Goal: Task Accomplishment & Management: Complete application form

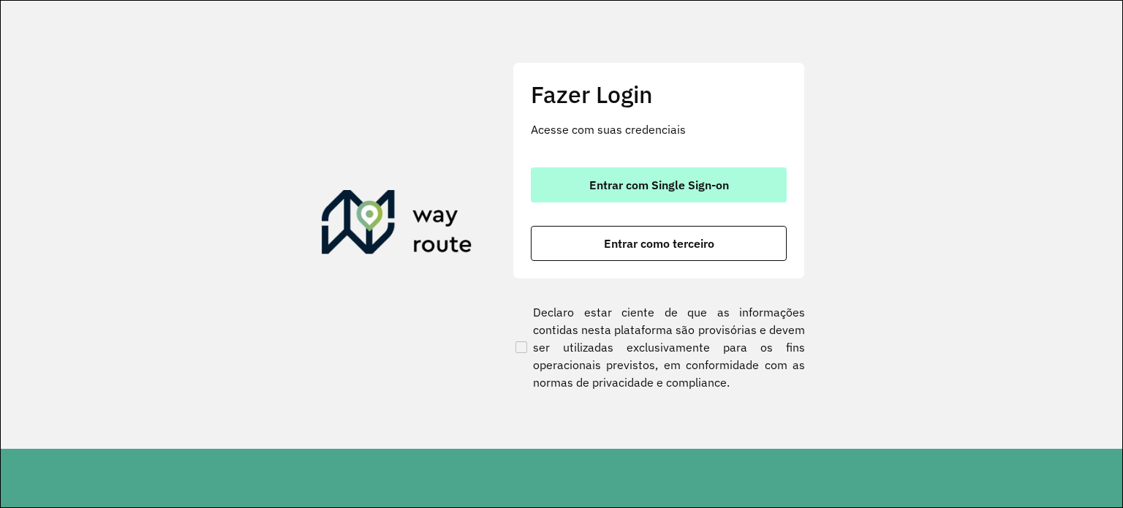
click at [594, 195] on button "Entrar com Single Sign-on" at bounding box center [659, 184] width 256 height 35
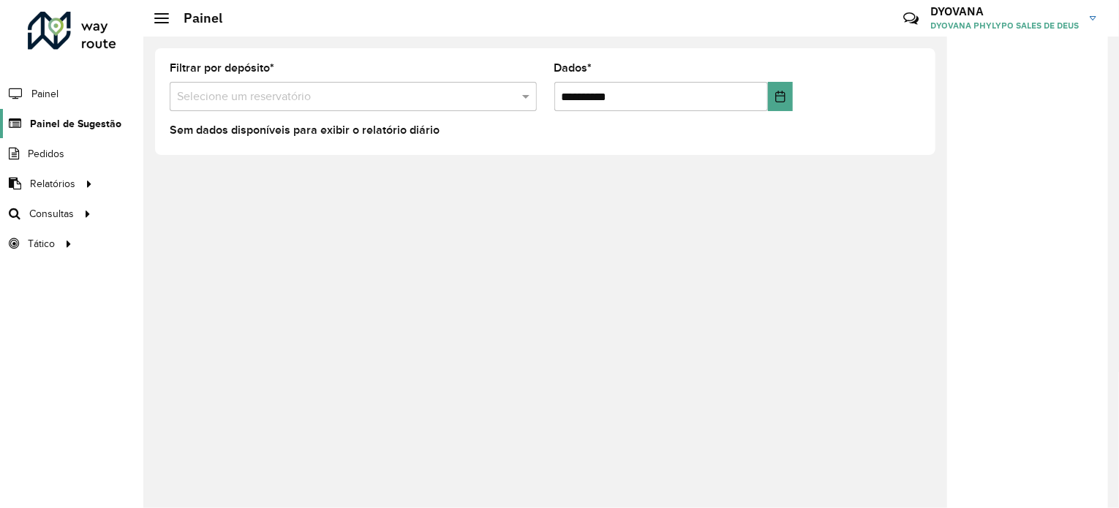
click at [83, 118] on font "Painel de Sugestão" at bounding box center [75, 124] width 91 height 12
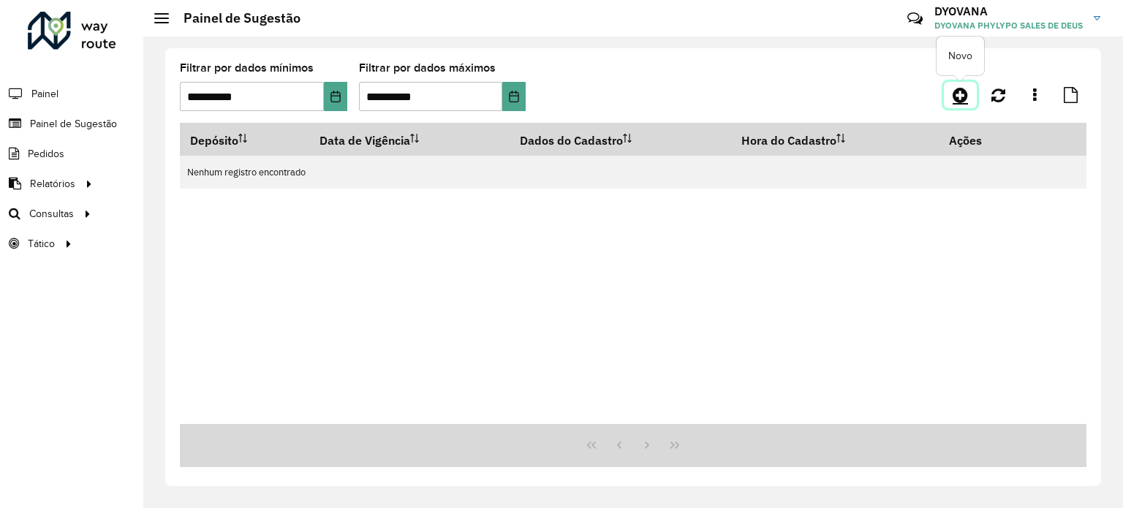
click at [958, 101] on icon at bounding box center [960, 95] width 15 height 18
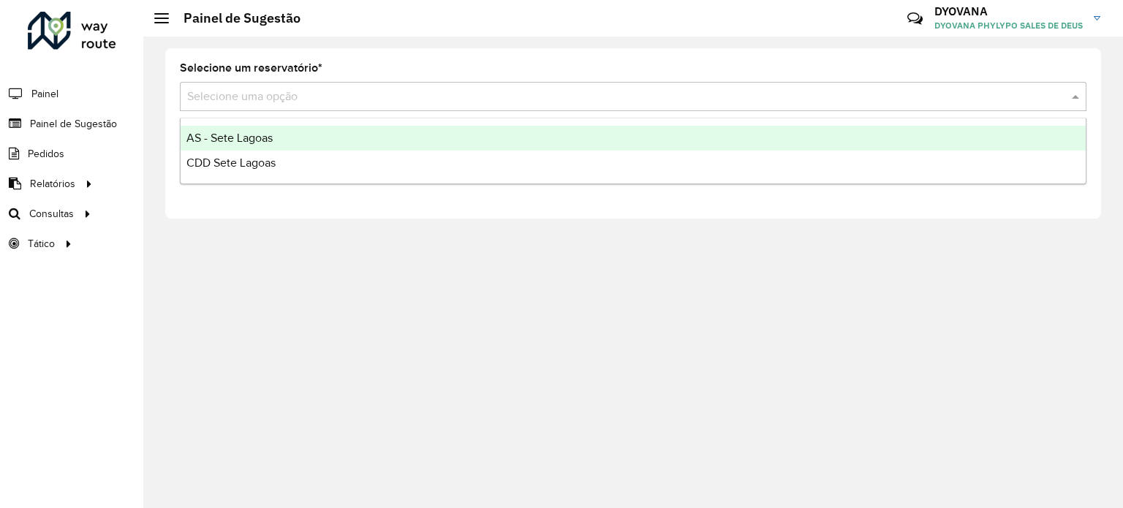
click at [323, 99] on input "text" at bounding box center [618, 97] width 863 height 18
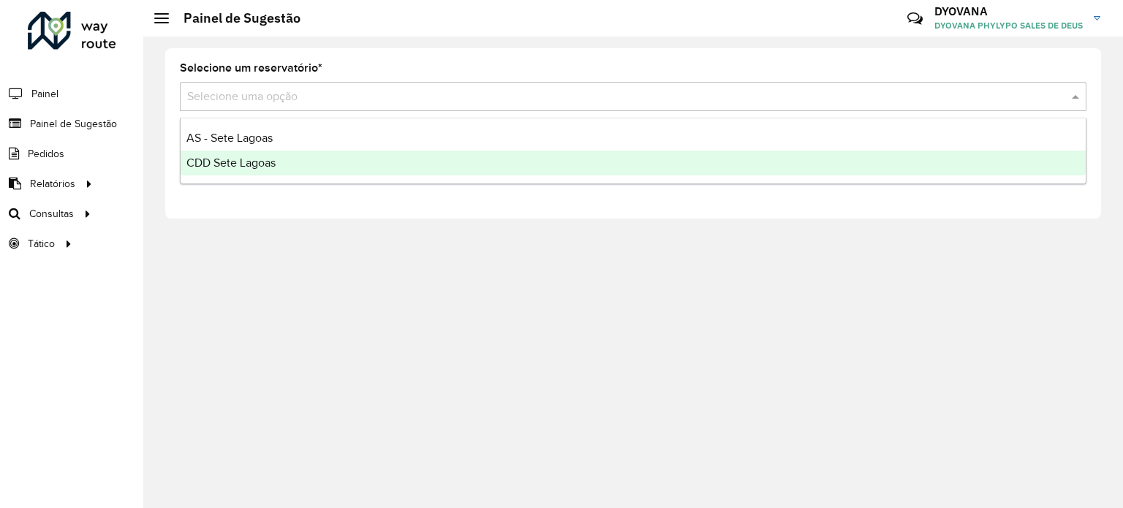
click at [276, 174] on div "CDD Sete Lagoas" at bounding box center [633, 163] width 905 height 25
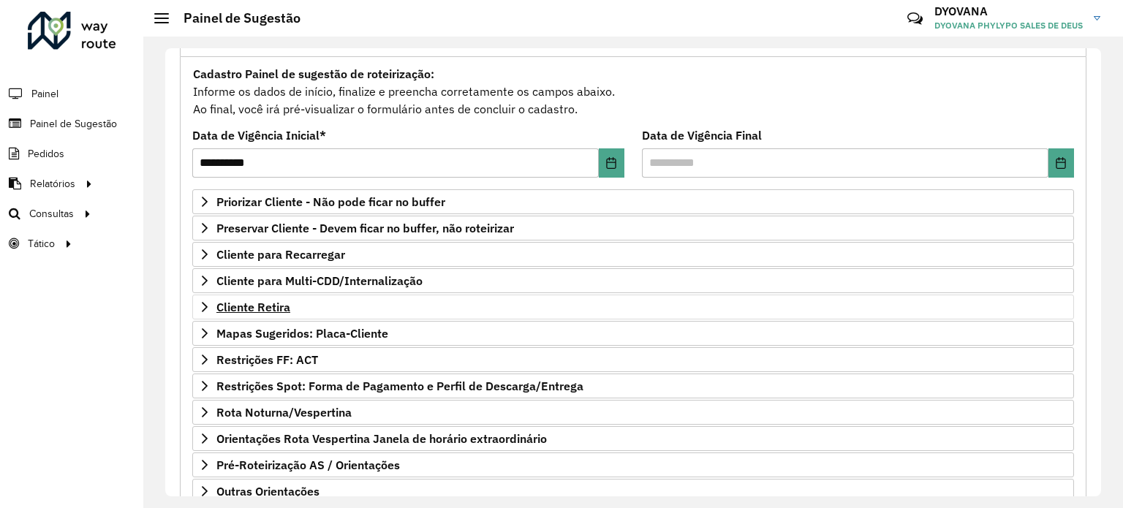
scroll to position [133, 0]
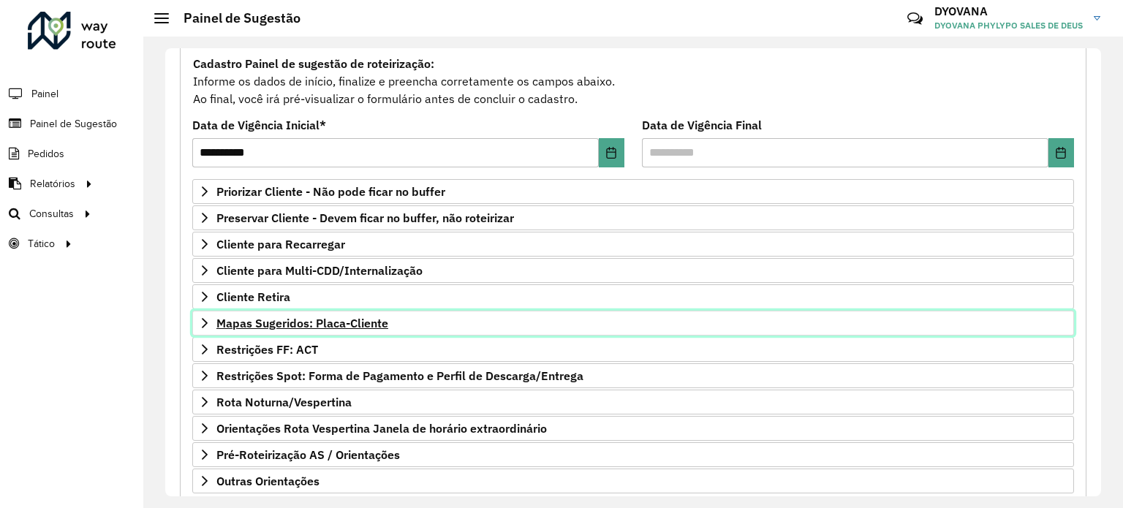
click at [336, 324] on font "Mapas Sugeridos: Placa-Cliente" at bounding box center [302, 323] width 172 height 15
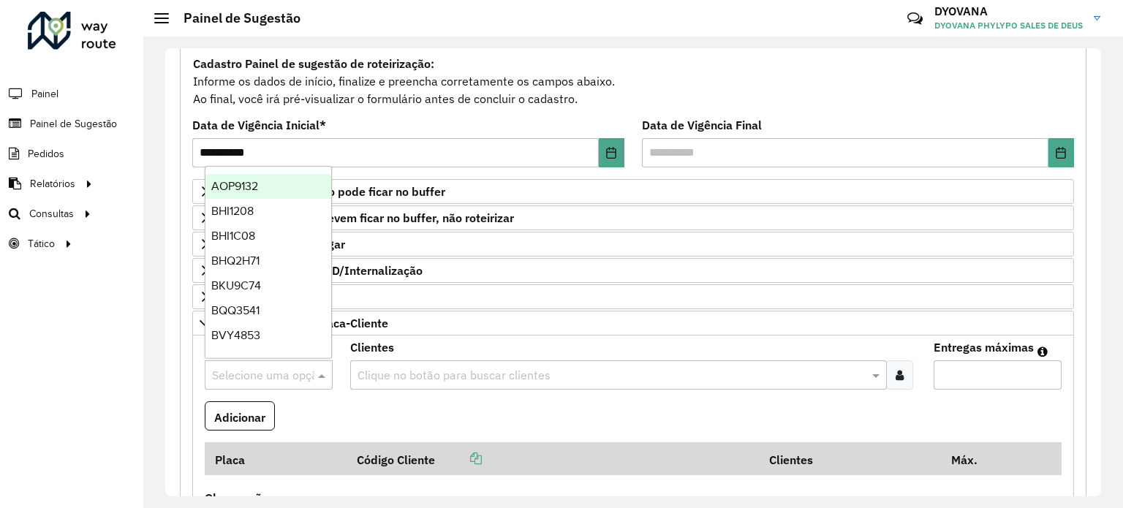
click at [286, 369] on input "text" at bounding box center [254, 376] width 84 height 18
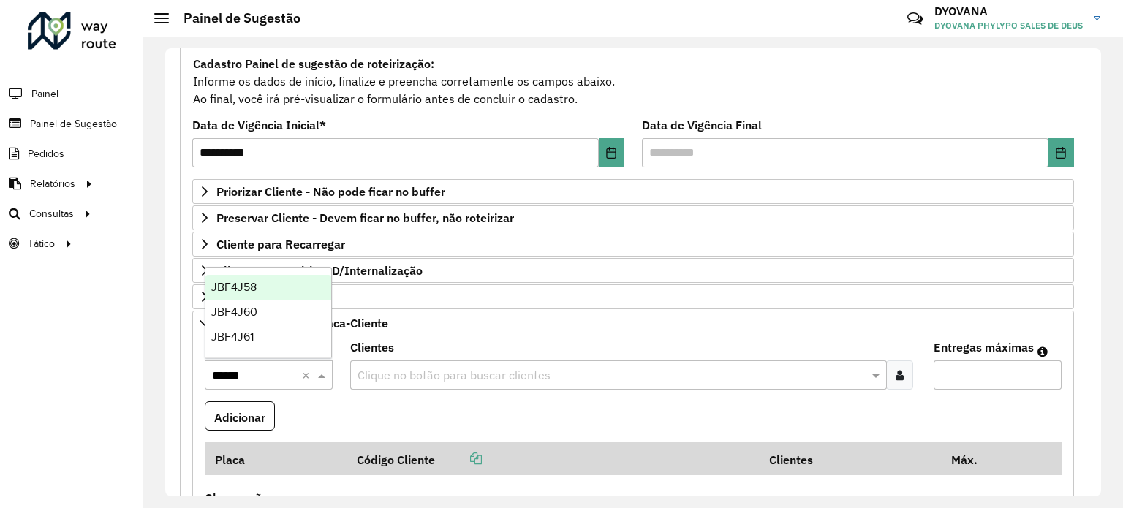
type input "*******"
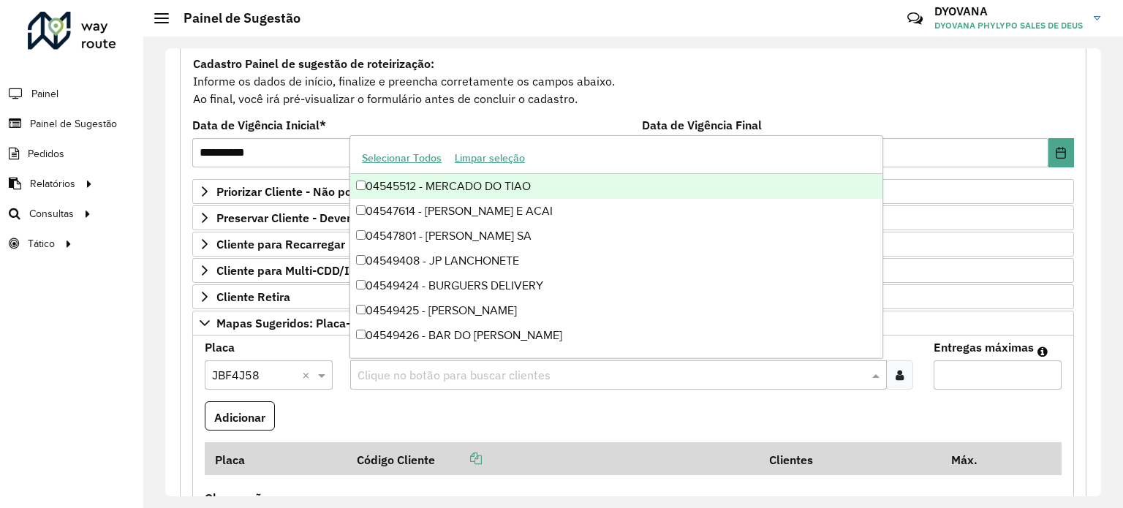
click at [668, 361] on div "Clique no botão para buscar clientes" at bounding box center [618, 375] width 536 height 29
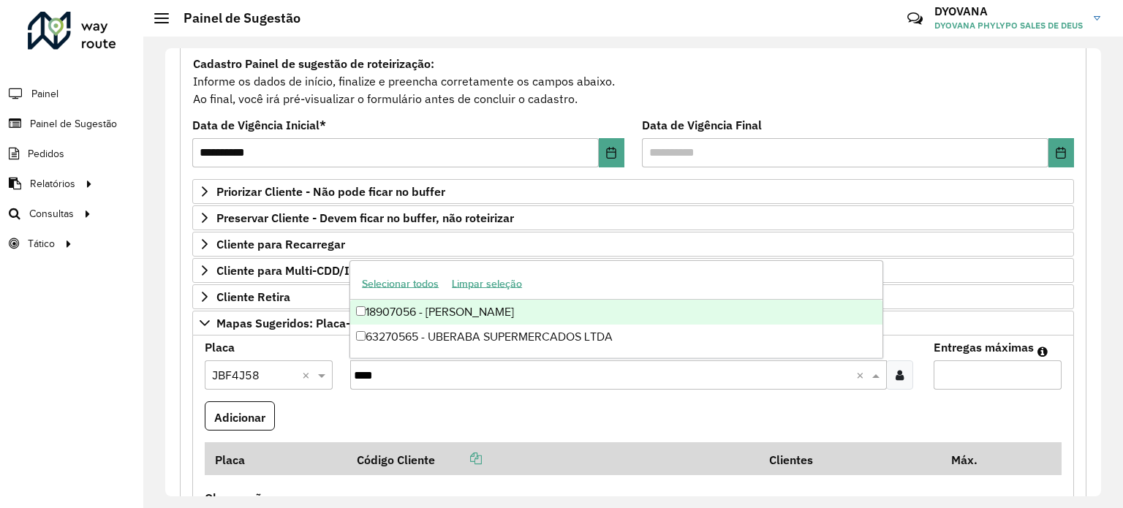
type input "*****"
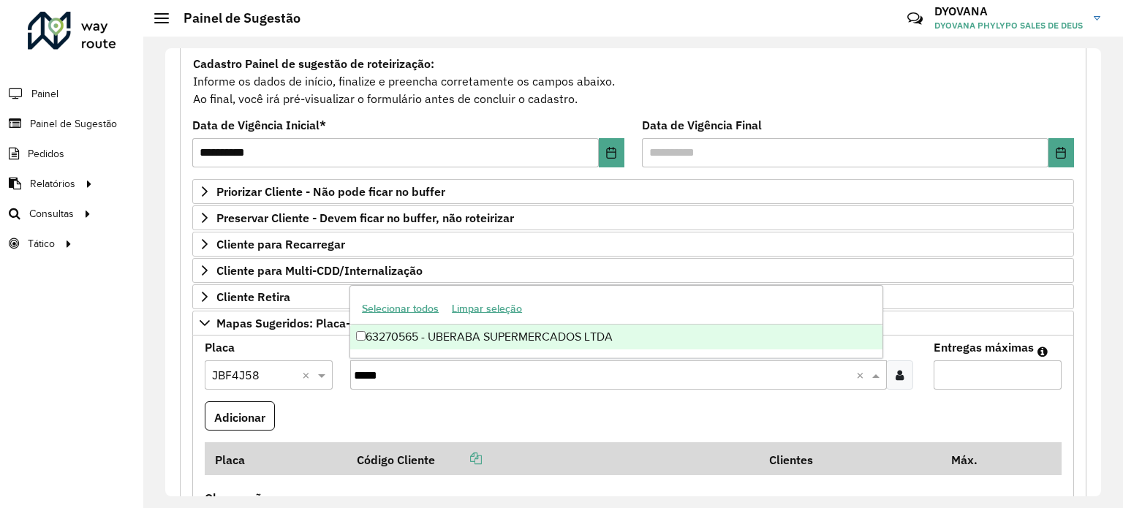
click at [605, 339] on div "63270565 - UBERABA SUPERMERCADOS LTDA" at bounding box center [616, 337] width 532 height 25
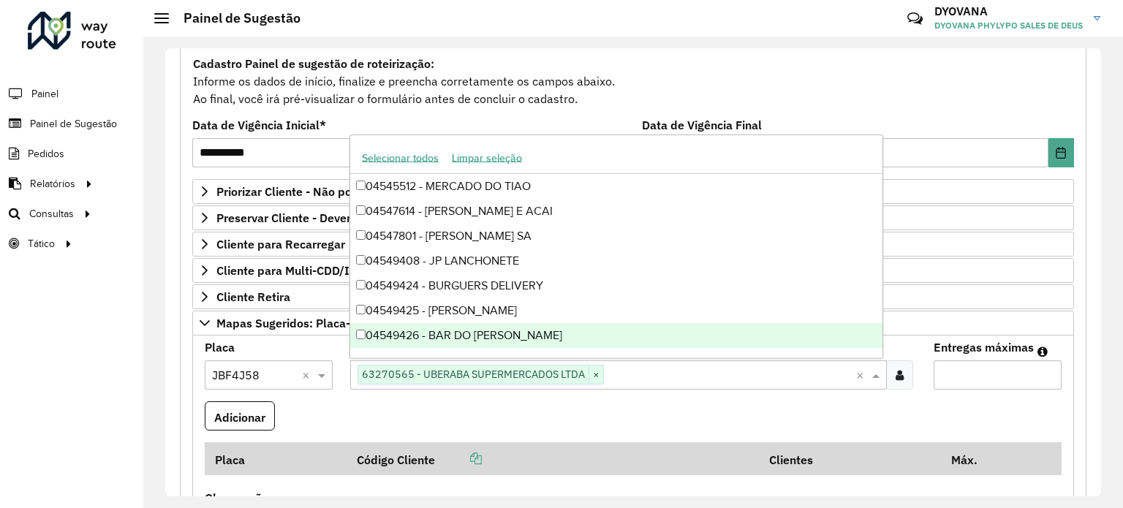
click at [962, 371] on input "Entregas máximas" at bounding box center [998, 375] width 128 height 29
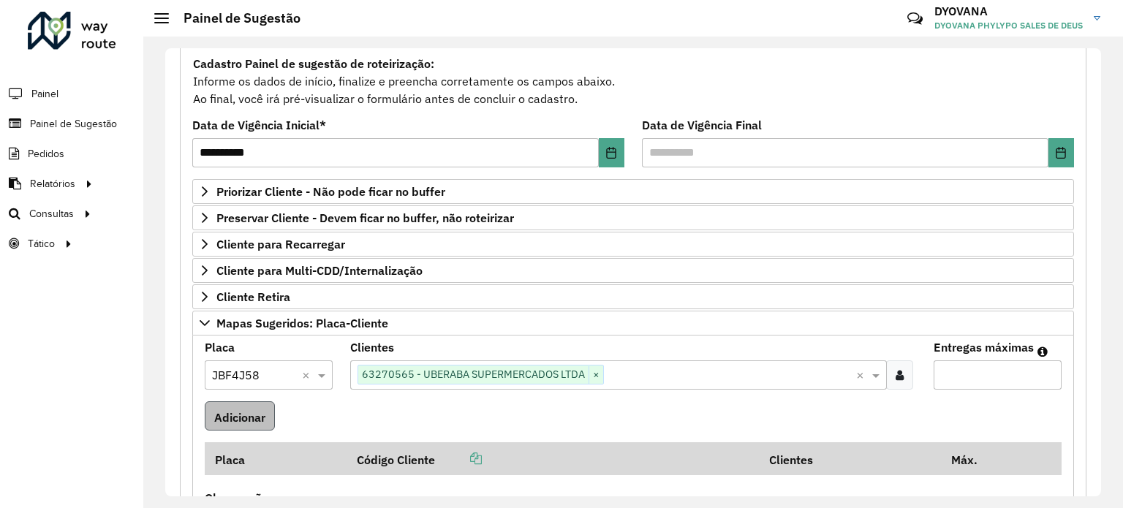
type input "*"
click at [216, 415] on font "Adicionar" at bounding box center [239, 416] width 51 height 15
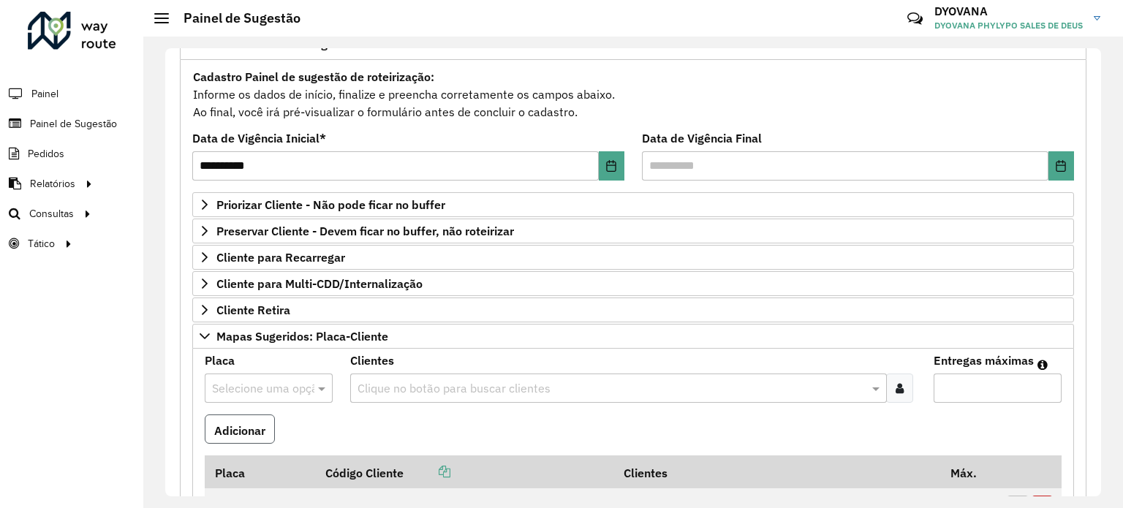
scroll to position [120, 0]
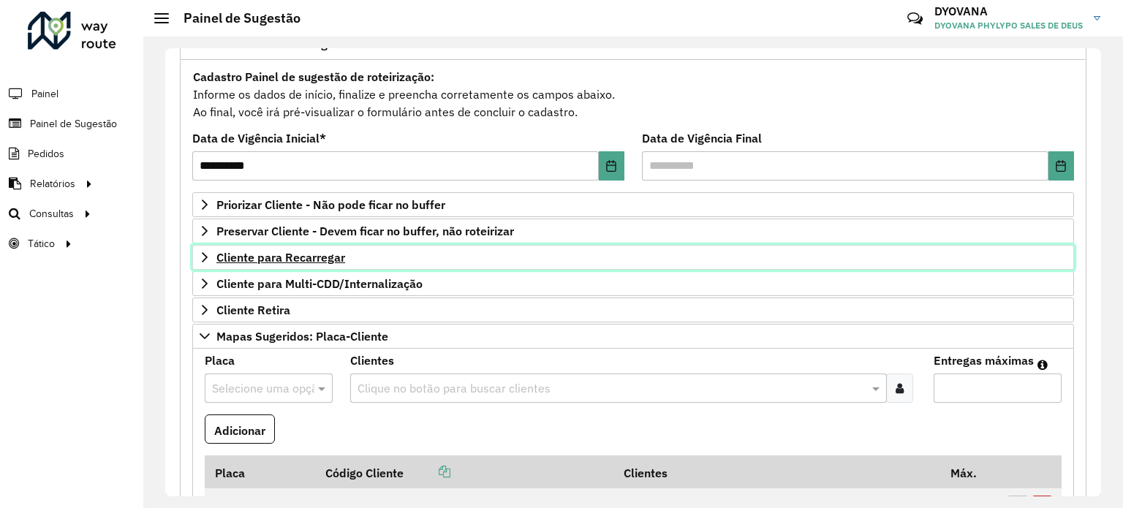
click at [321, 245] on link "Cliente para Recarregar" at bounding box center [633, 257] width 882 height 25
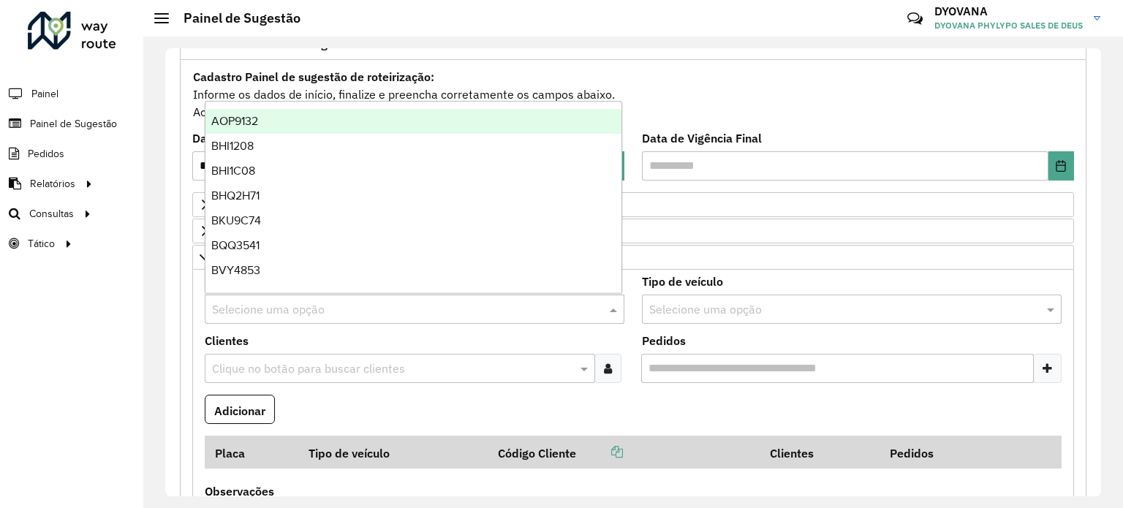
click at [309, 303] on input "text" at bounding box center [400, 310] width 376 height 18
type input "***"
click at [271, 124] on div "REC0001" at bounding box center [413, 121] width 417 height 25
click at [277, 311] on input "text" at bounding box center [400, 310] width 376 height 18
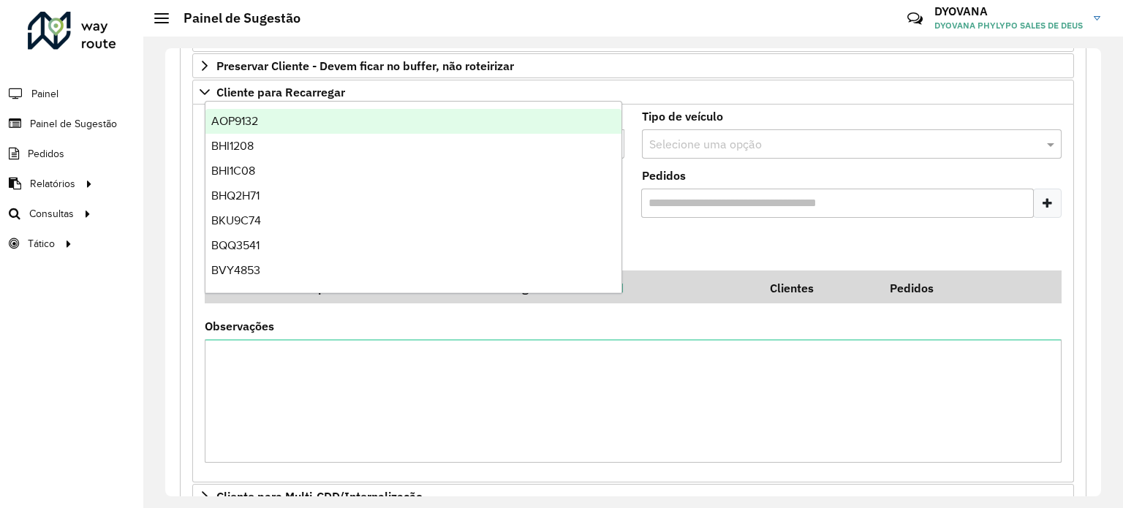
scroll to position [414, 0]
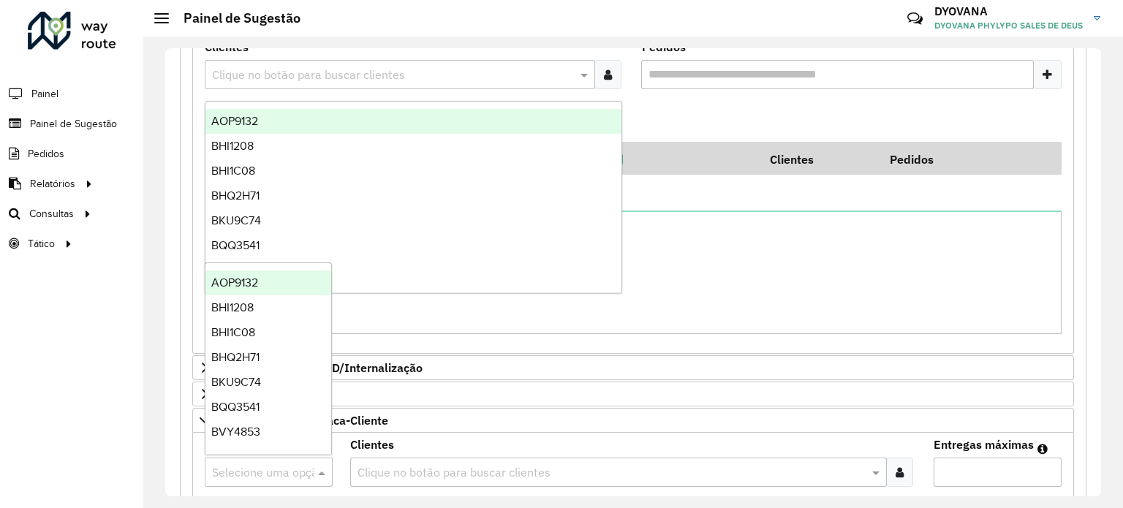
click at [264, 469] on input "text" at bounding box center [254, 473] width 84 height 18
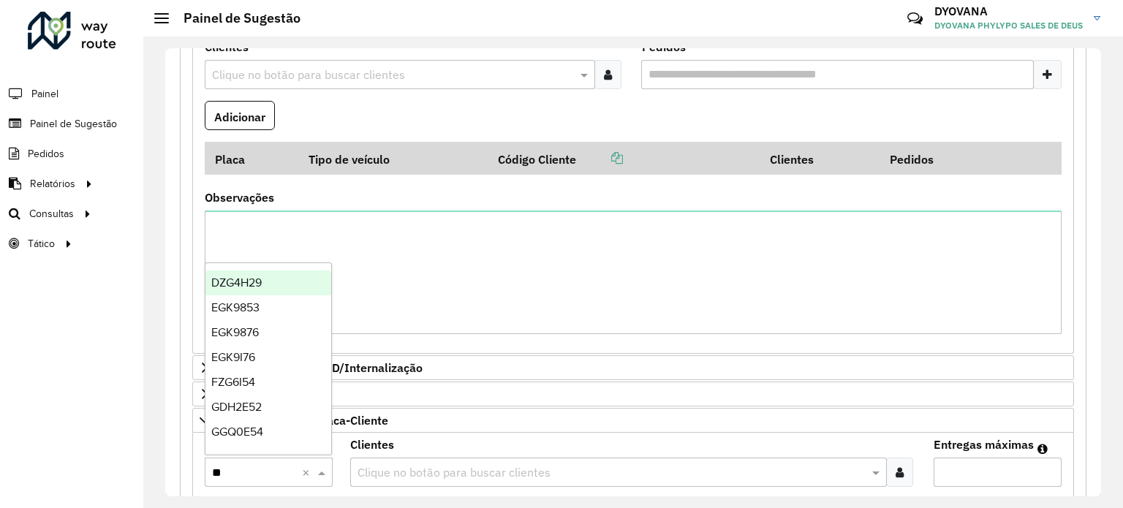
type input "***"
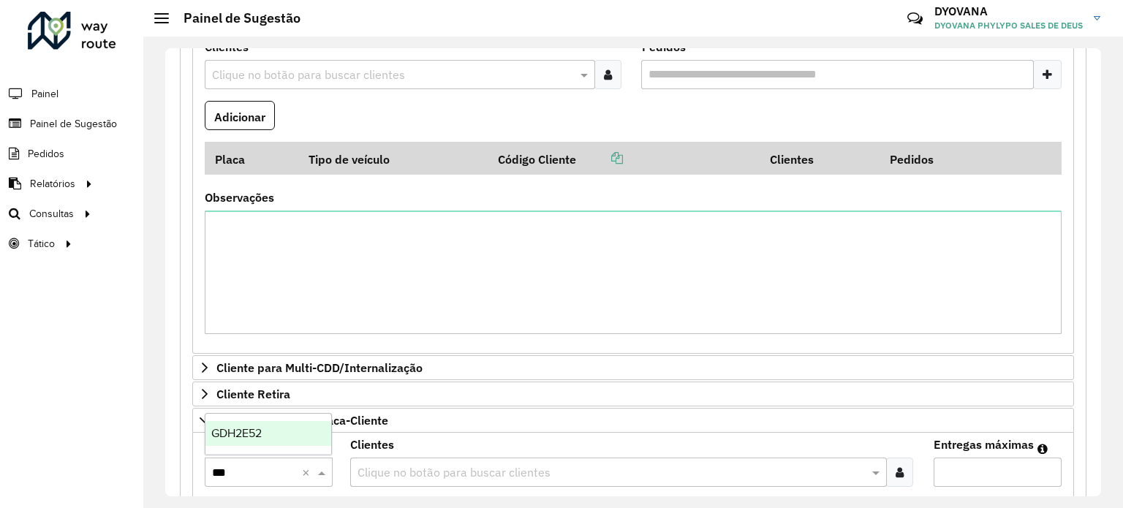
click at [249, 429] on font "GDH2E52" at bounding box center [236, 433] width 50 height 12
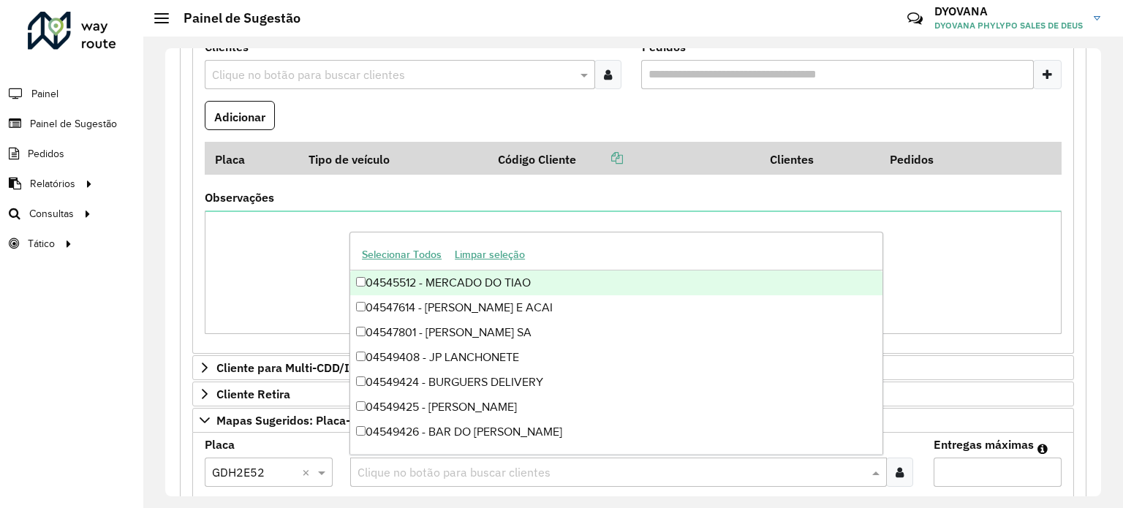
click at [448, 473] on input "text" at bounding box center [611, 473] width 514 height 18
type input "*****"
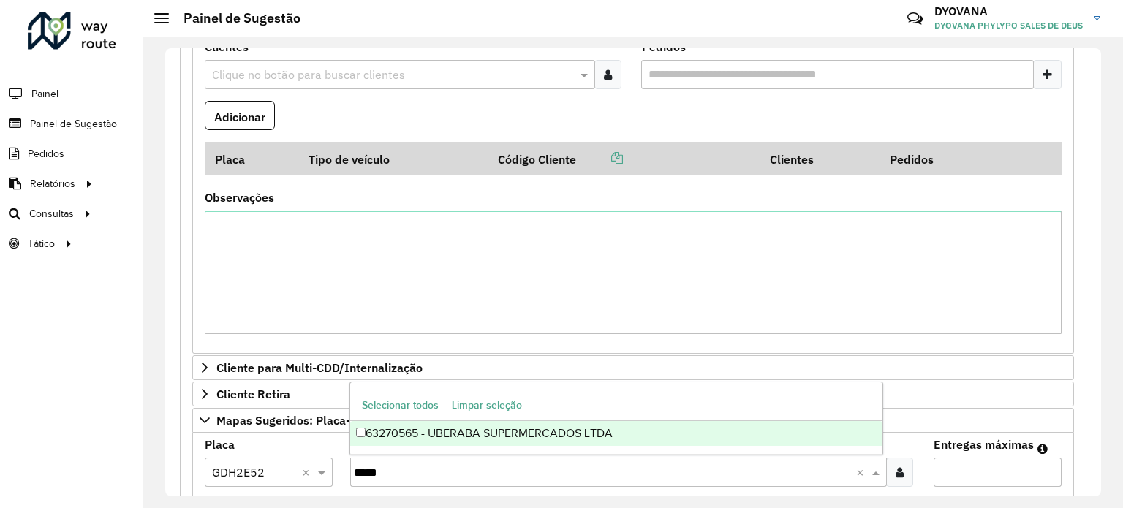
click at [438, 438] on div "63270565 - UBERABA SUPERMERCADOS LTDA" at bounding box center [616, 433] width 532 height 25
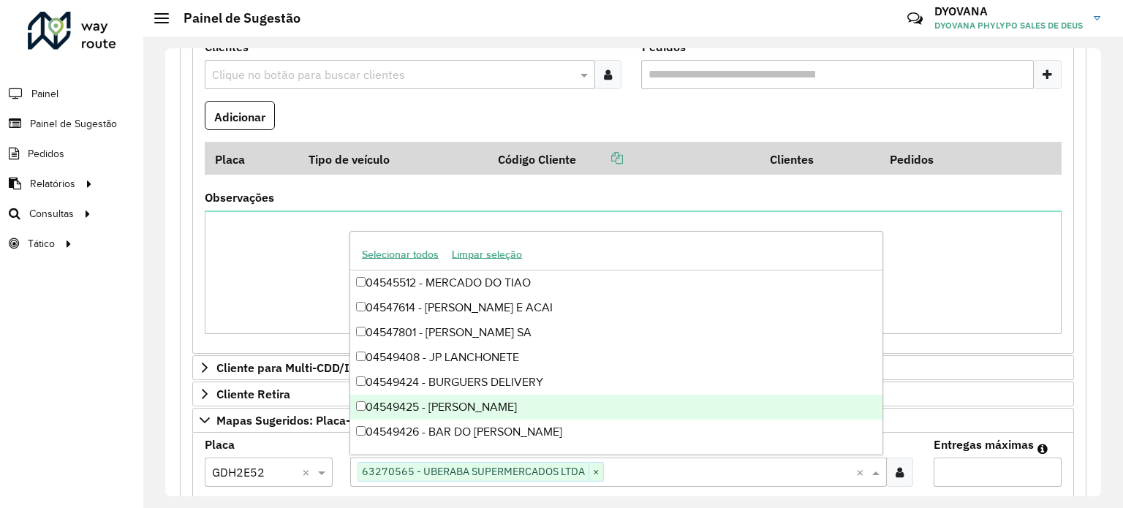
click at [987, 464] on input "*" at bounding box center [998, 472] width 128 height 29
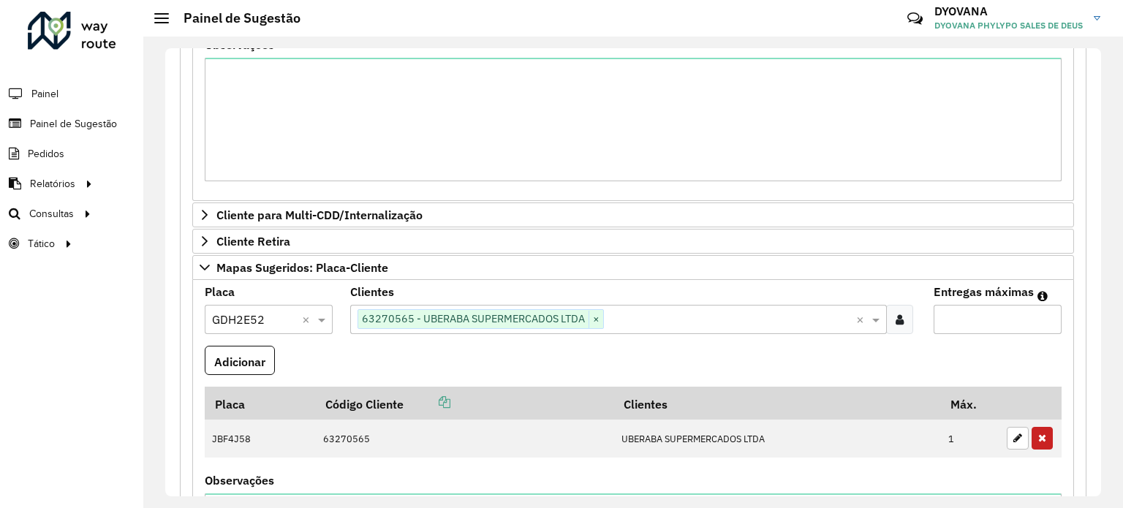
scroll to position [567, 0]
type input "*"
click at [219, 346] on button "Adicionar" at bounding box center [240, 360] width 70 height 30
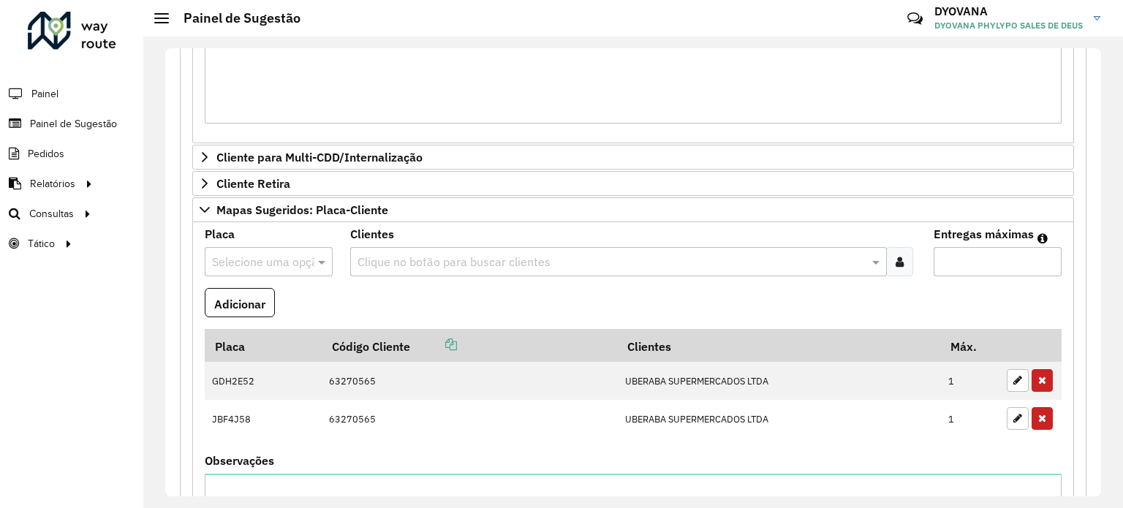
scroll to position [620, 0]
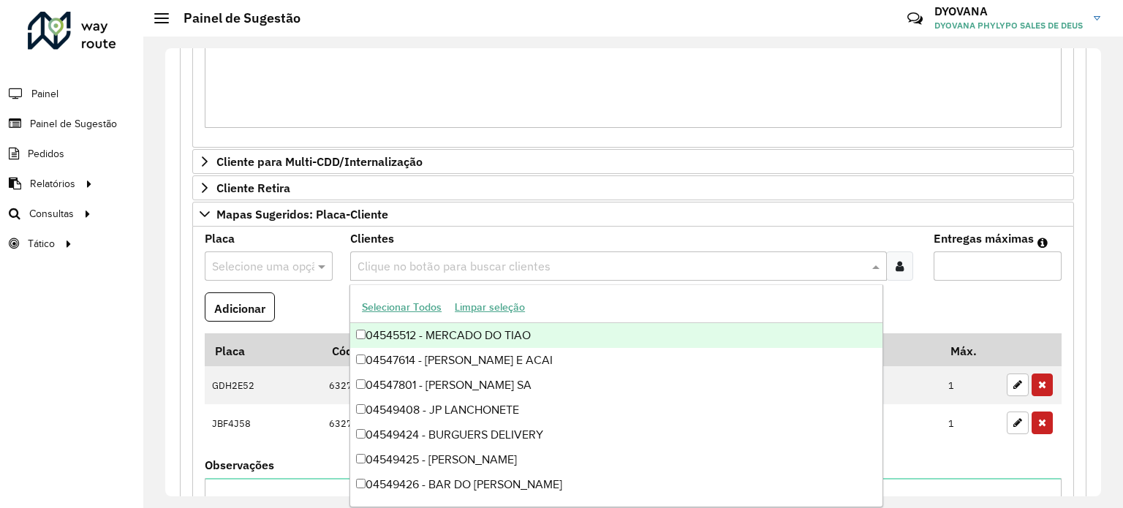
click at [538, 263] on input "text" at bounding box center [611, 267] width 514 height 18
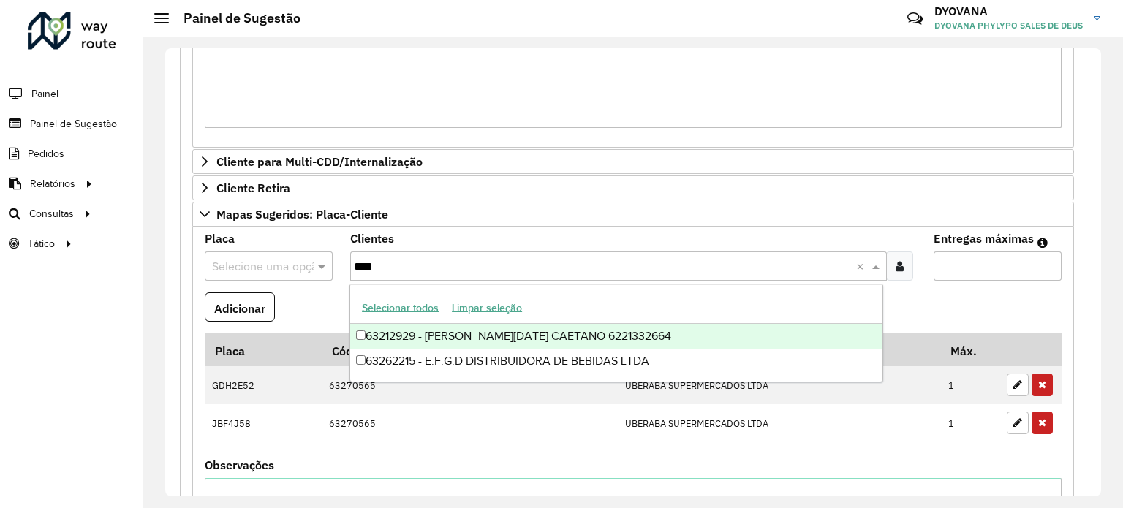
type input "*****"
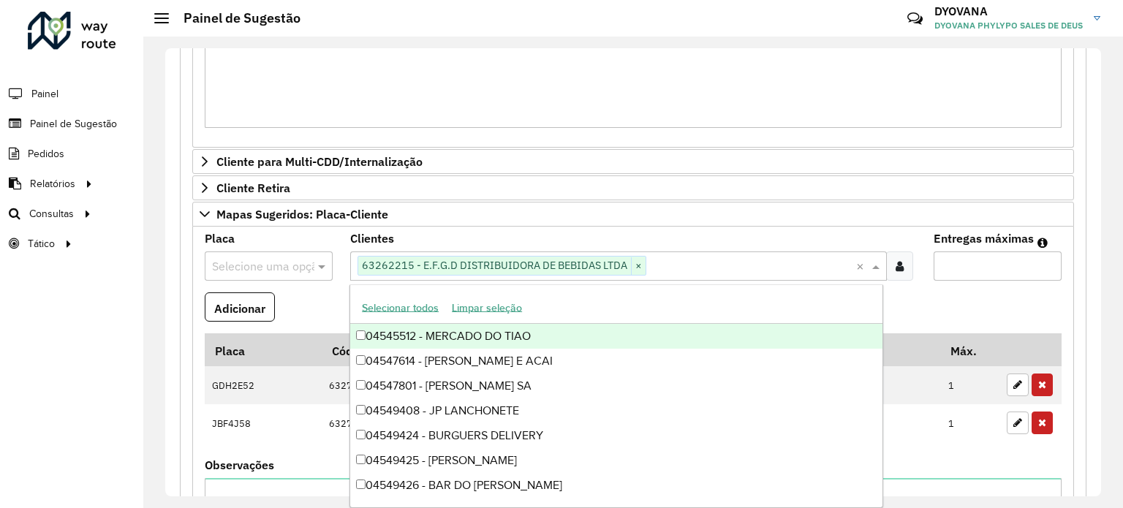
type input "*"
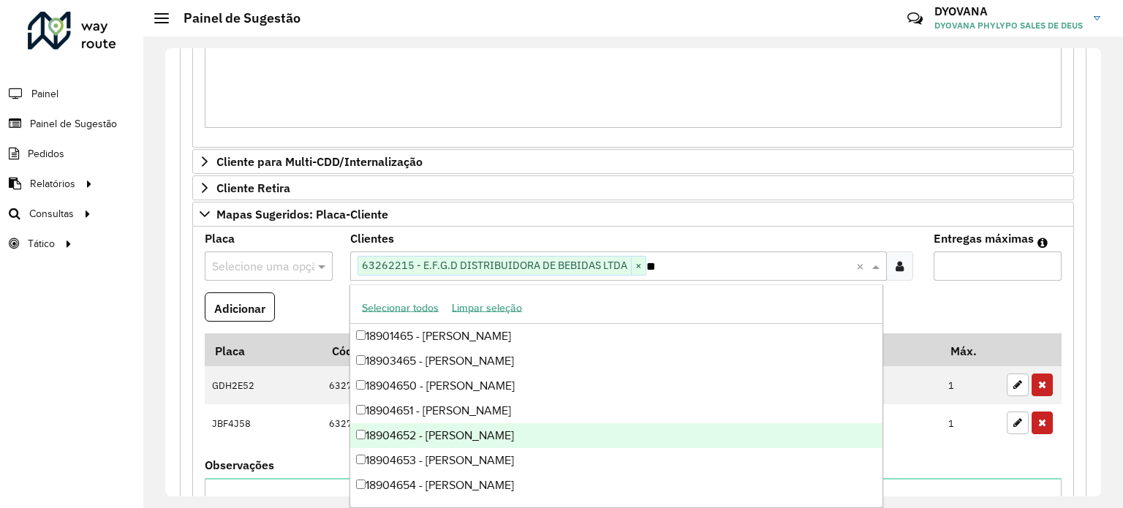
type input "*"
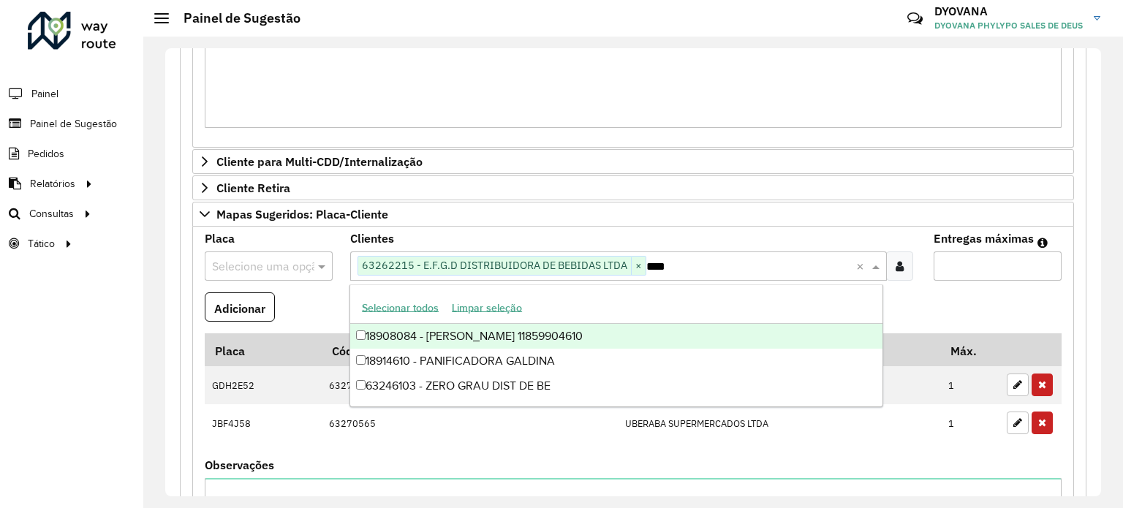
type input "*****"
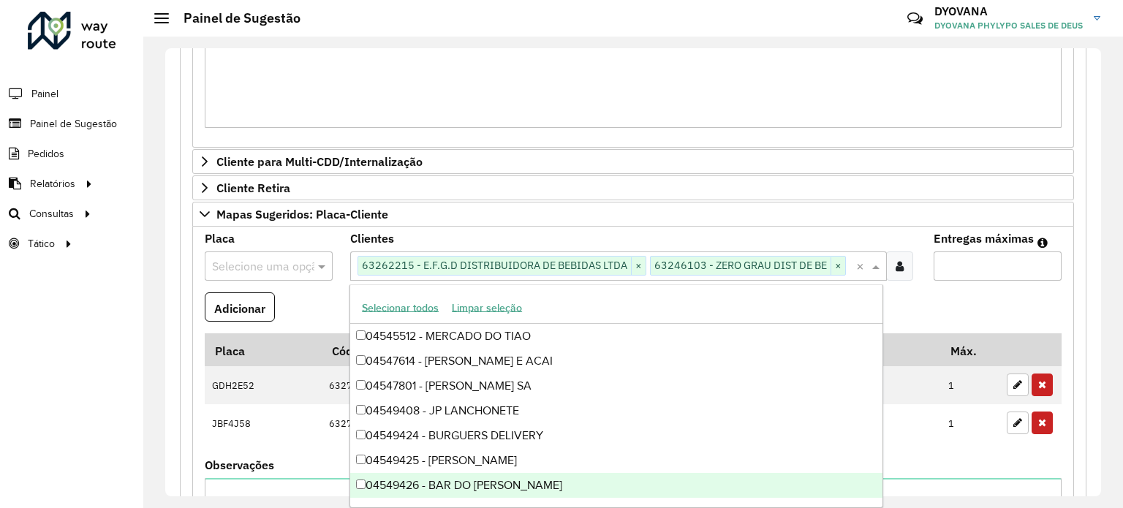
click at [1009, 272] on input "Entregas máximas" at bounding box center [998, 266] width 128 height 29
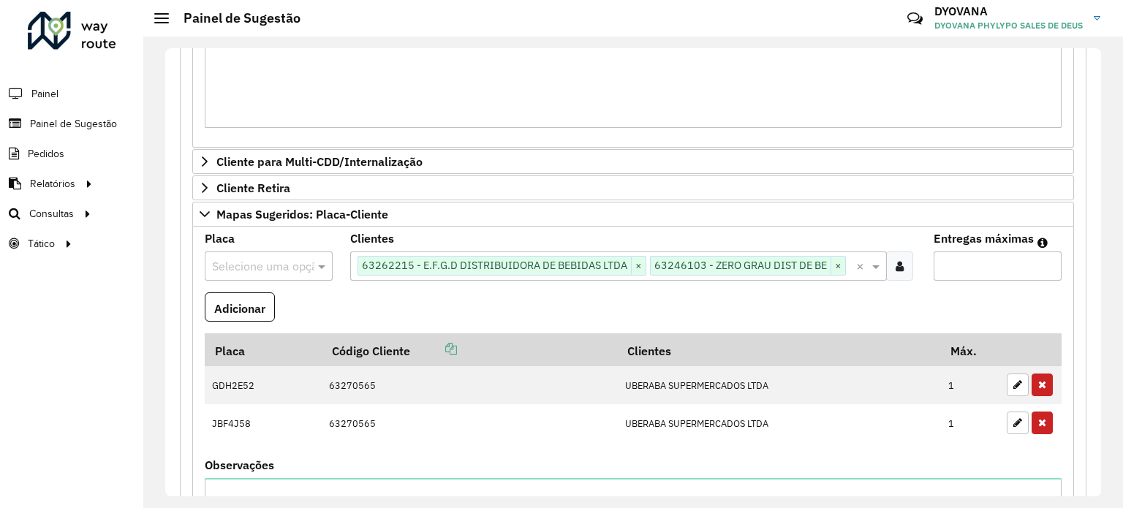
type input "*"
click at [273, 258] on input "text" at bounding box center [254, 267] width 84 height 18
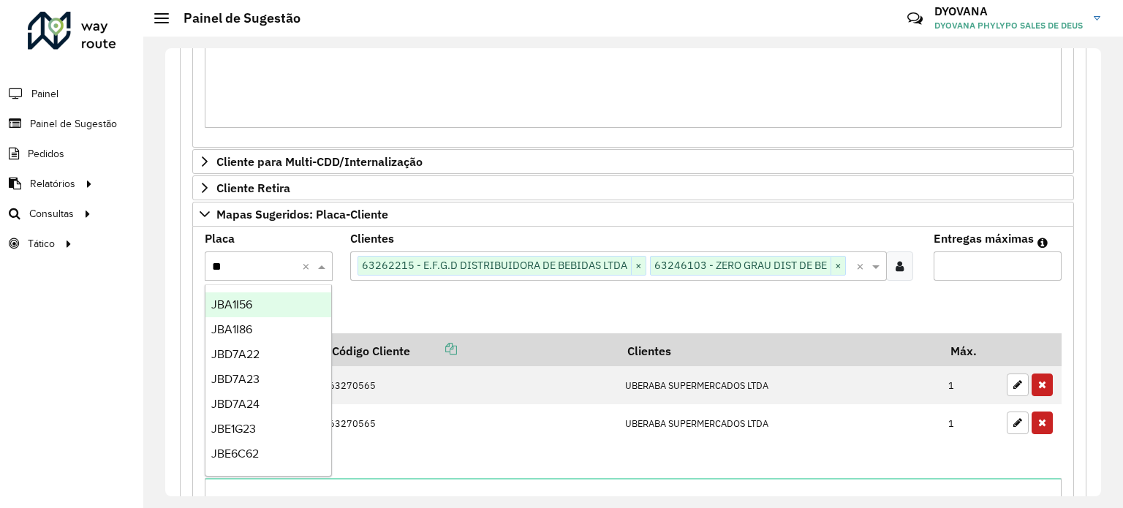
type input "***"
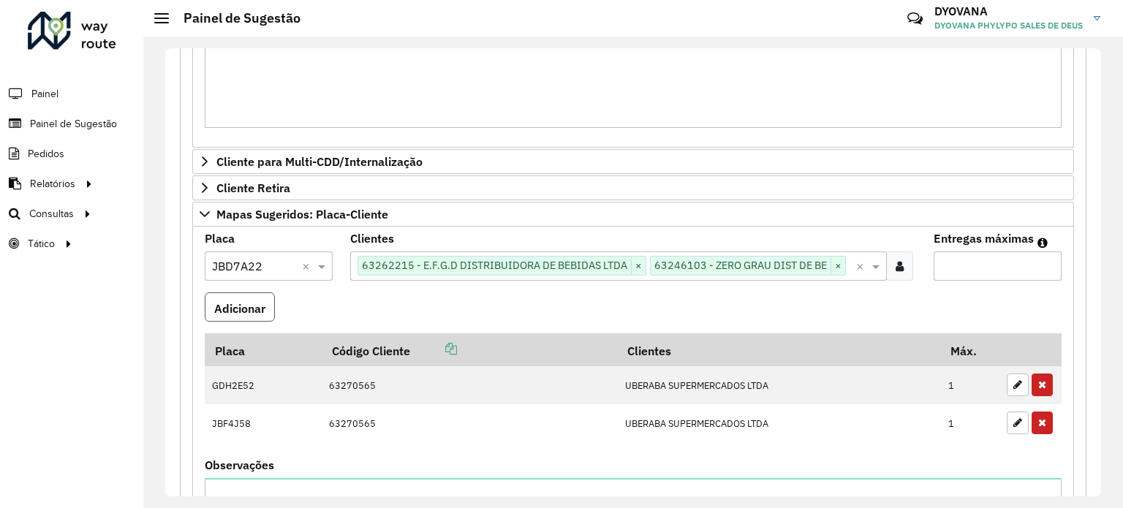
click at [241, 309] on font "Adicionar" at bounding box center [239, 308] width 51 height 15
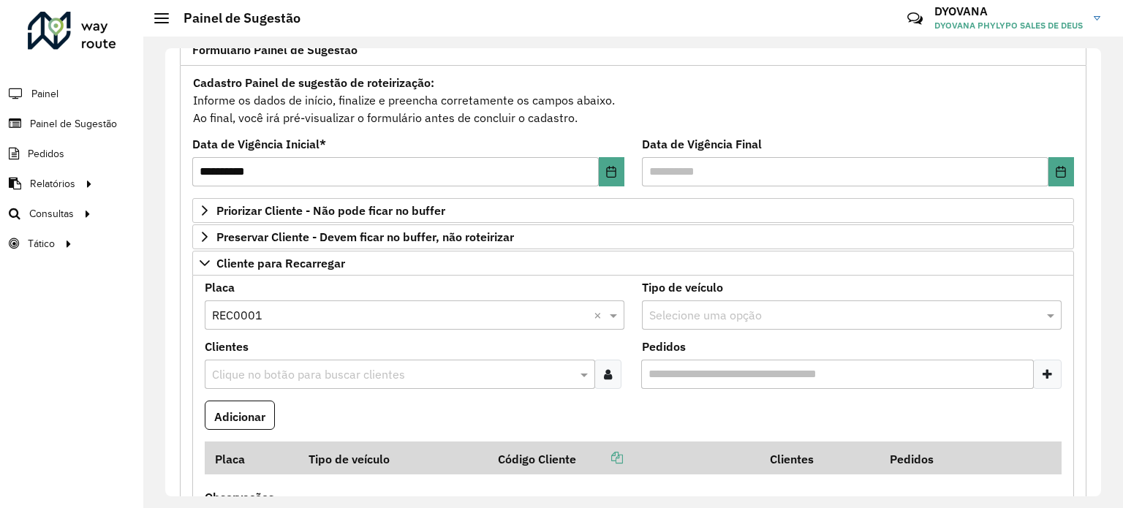
scroll to position [108, 0]
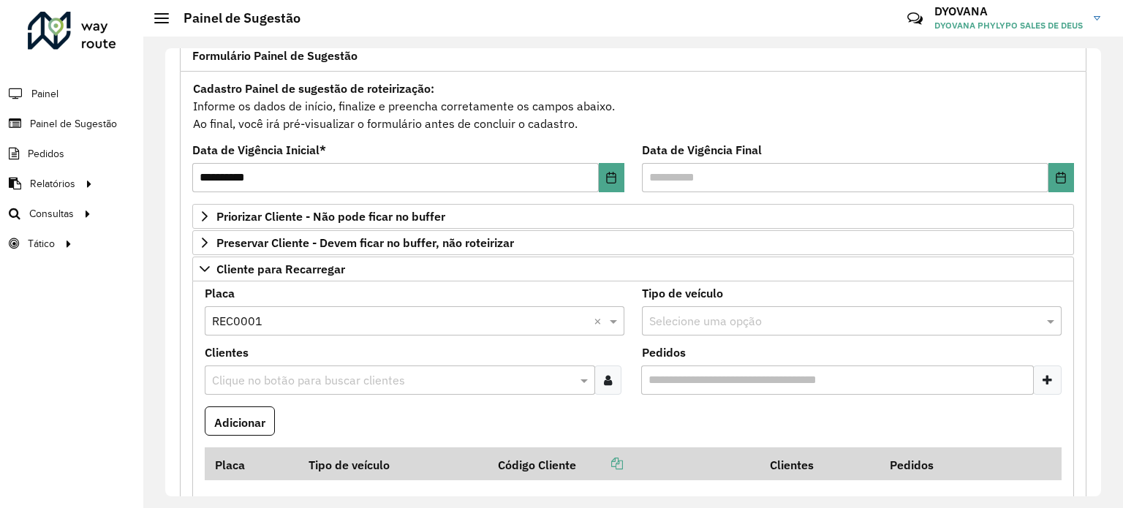
click at [604, 383] on icon at bounding box center [608, 380] width 8 height 12
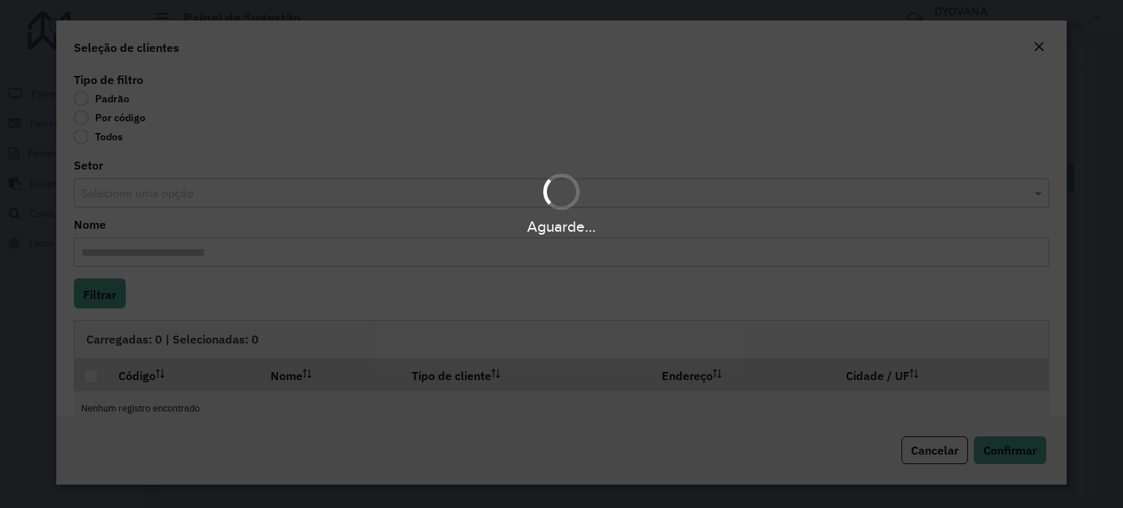
click at [82, 119] on div "Aguarde..." at bounding box center [561, 254] width 1123 height 508
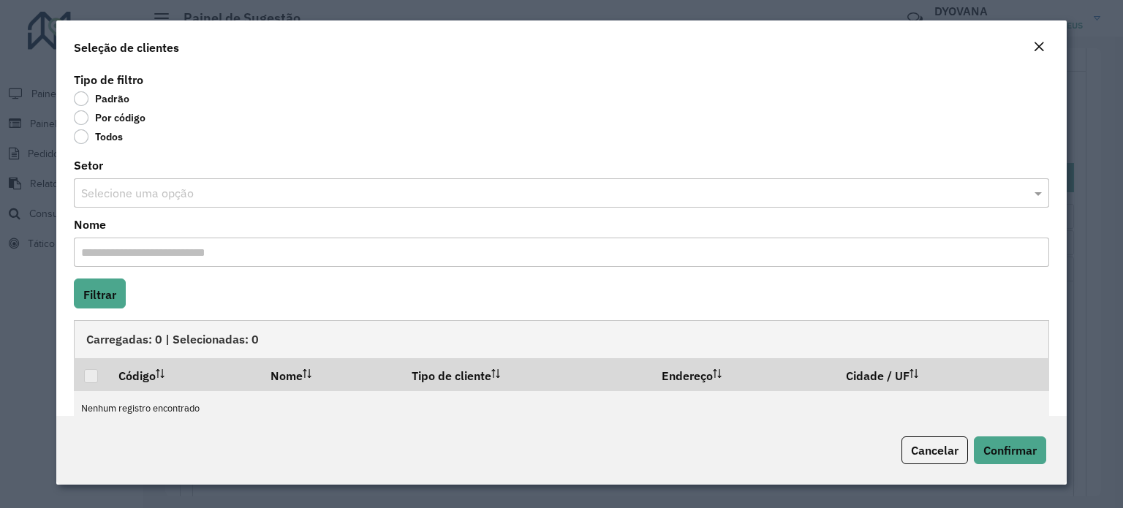
click at [82, 119] on label "Por código" at bounding box center [110, 117] width 72 height 15
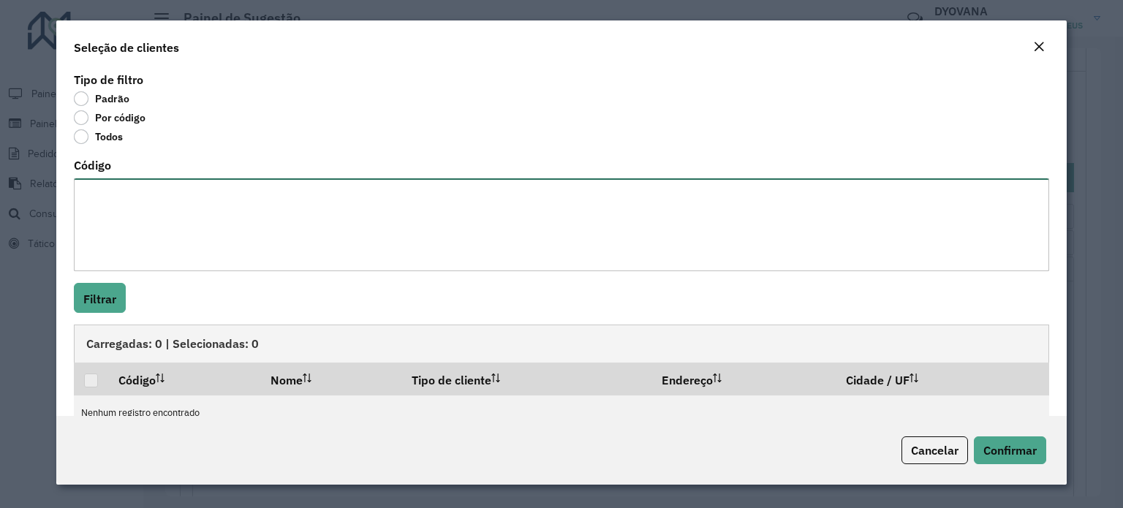
click at [146, 197] on textarea "Código" at bounding box center [561, 224] width 975 height 93
paste textarea "**** ***** ****"
type textarea "**** ***** ****"
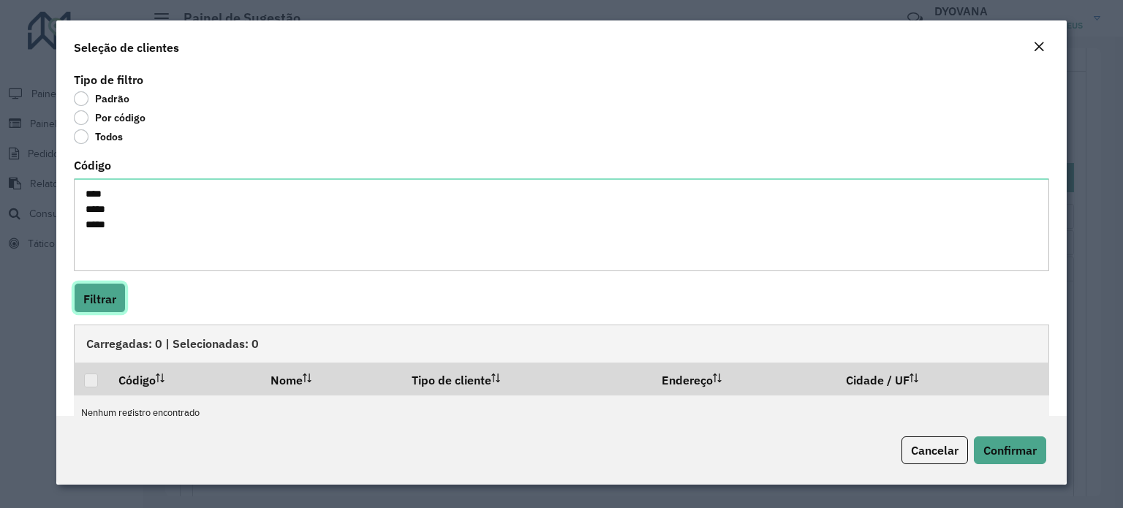
click at [102, 303] on font "Filtrar" at bounding box center [99, 299] width 33 height 15
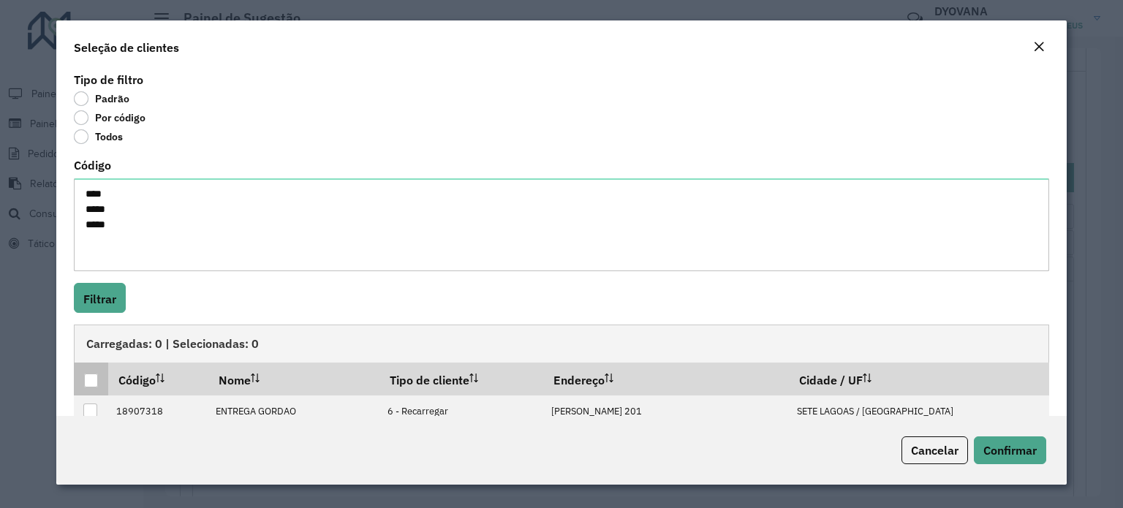
click at [90, 384] on div at bounding box center [91, 381] width 14 height 14
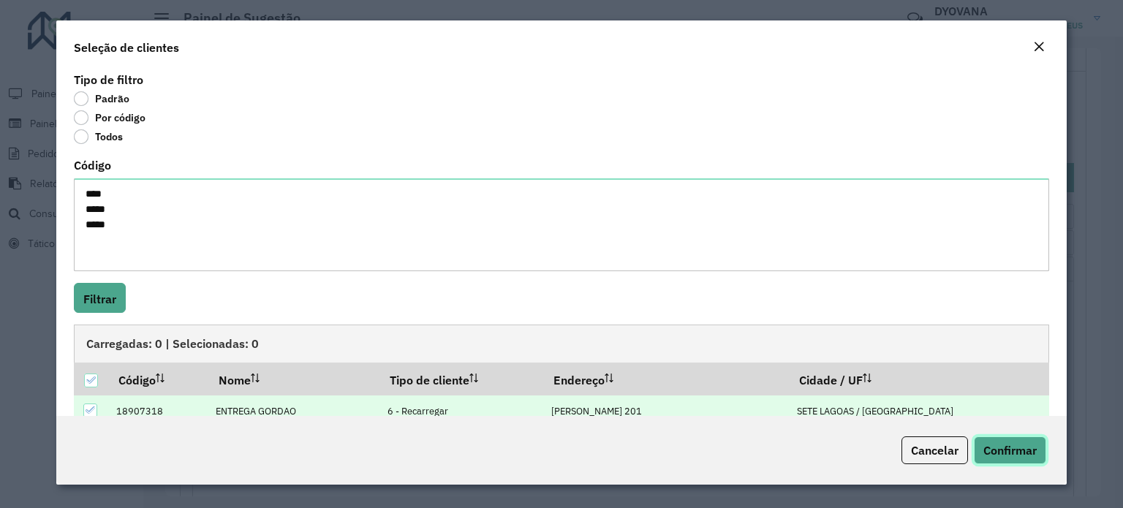
click at [992, 447] on font "Confirmar" at bounding box center [1010, 450] width 53 height 15
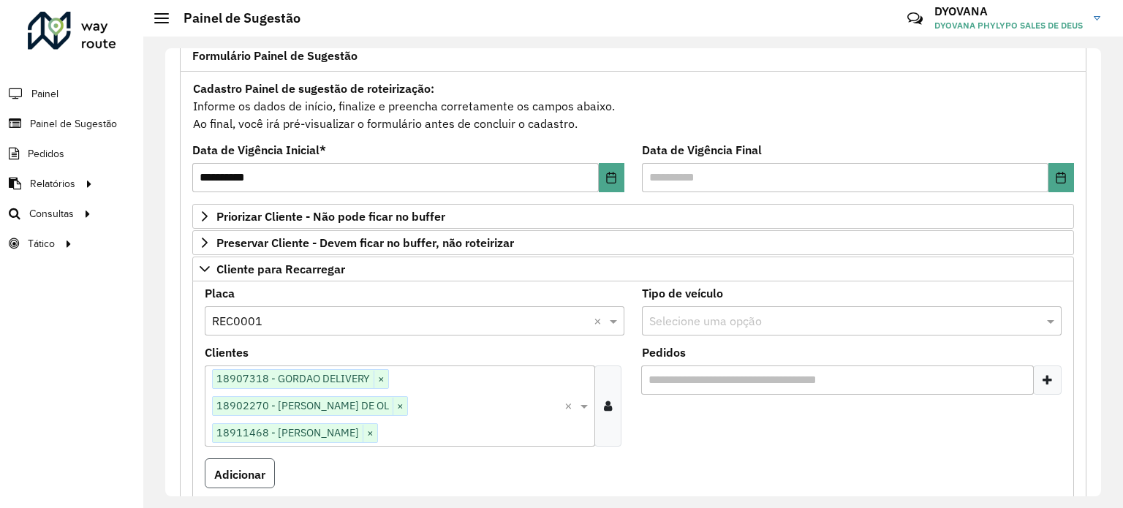
click at [244, 472] on font "Adicionar" at bounding box center [239, 474] width 51 height 15
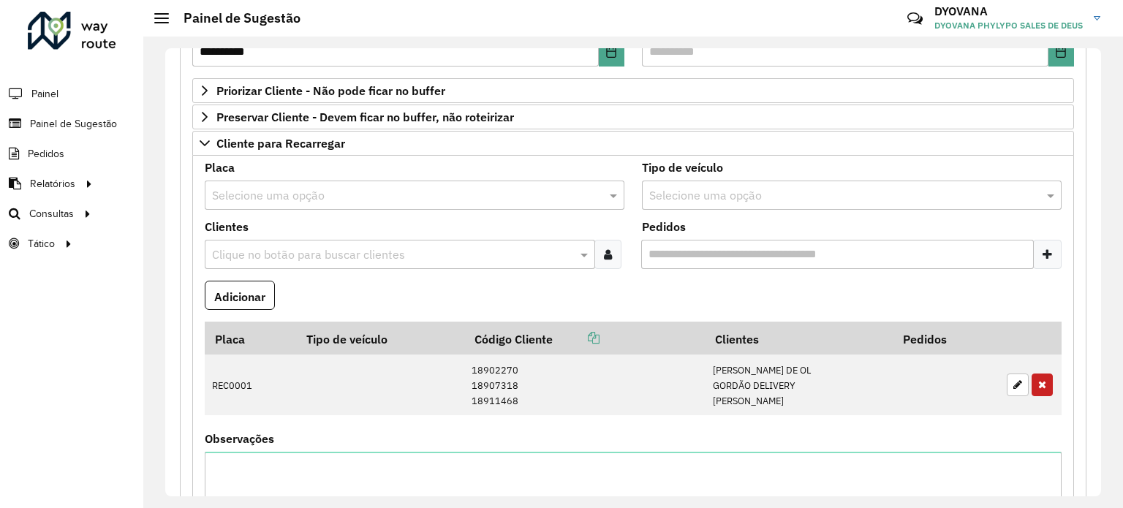
scroll to position [231, 0]
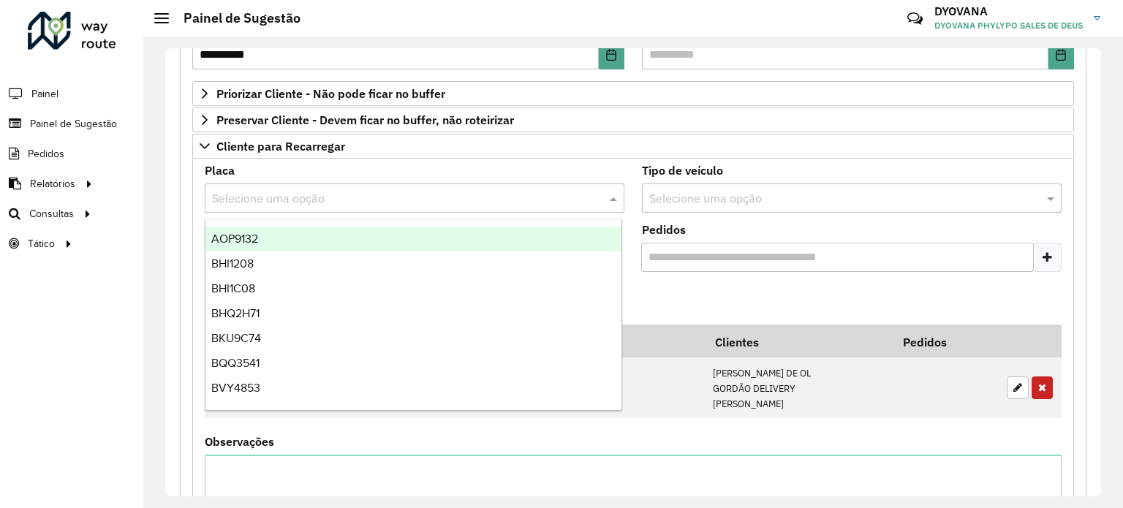
click at [316, 195] on input "text" at bounding box center [400, 199] width 376 height 18
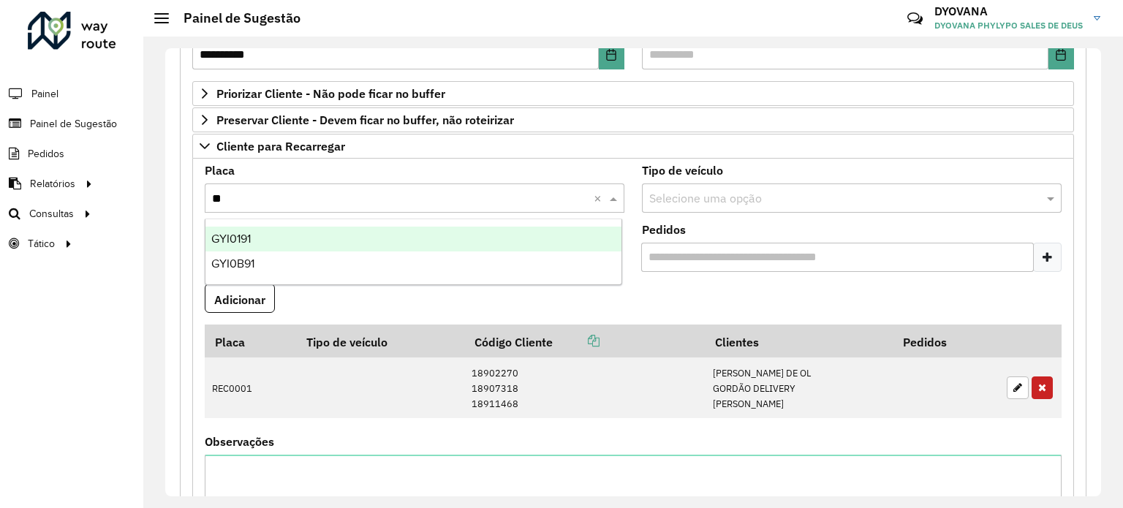
type input "***"
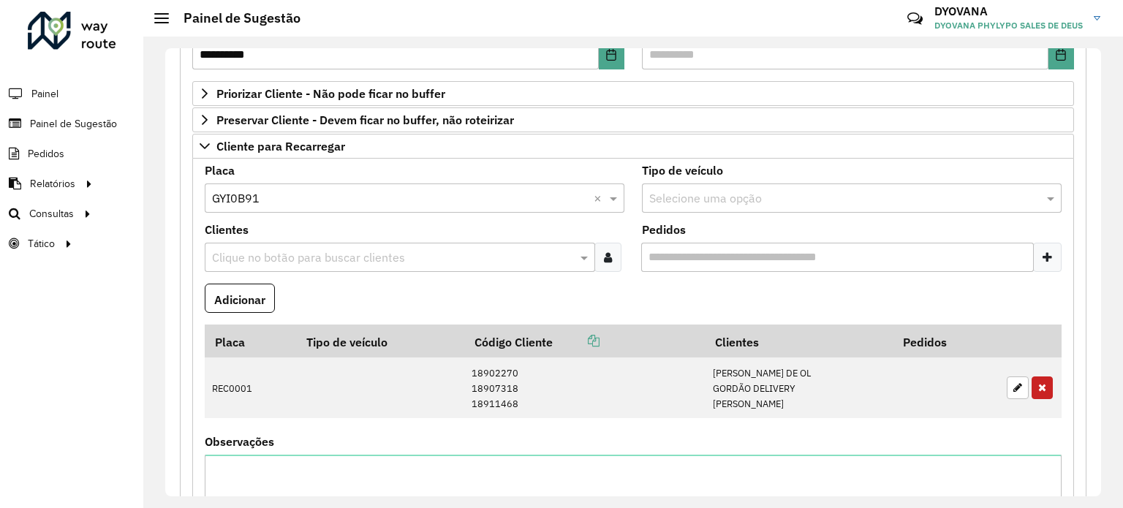
click at [604, 257] on icon at bounding box center [608, 258] width 8 height 12
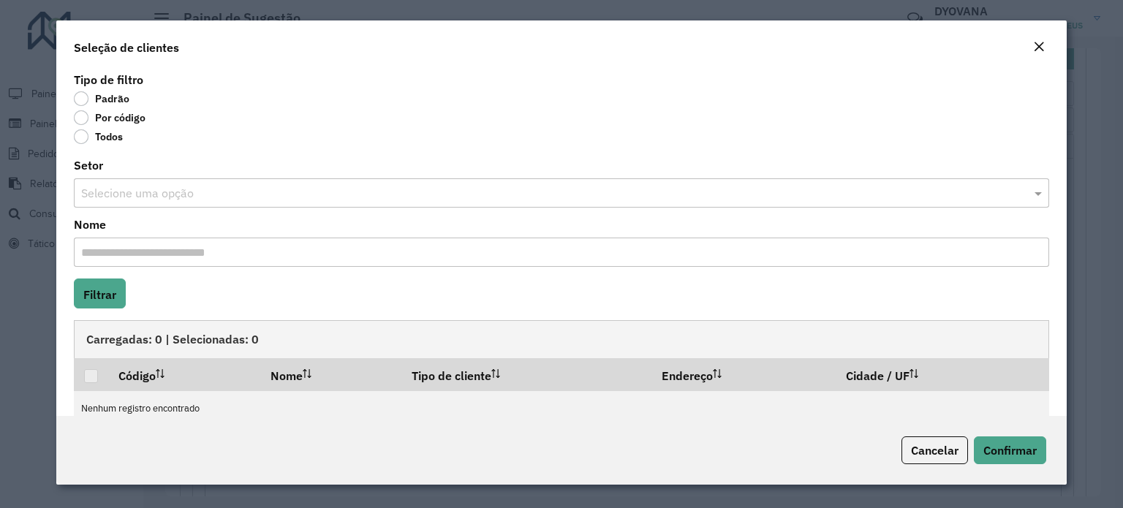
click at [84, 118] on label "Por código" at bounding box center [110, 117] width 72 height 15
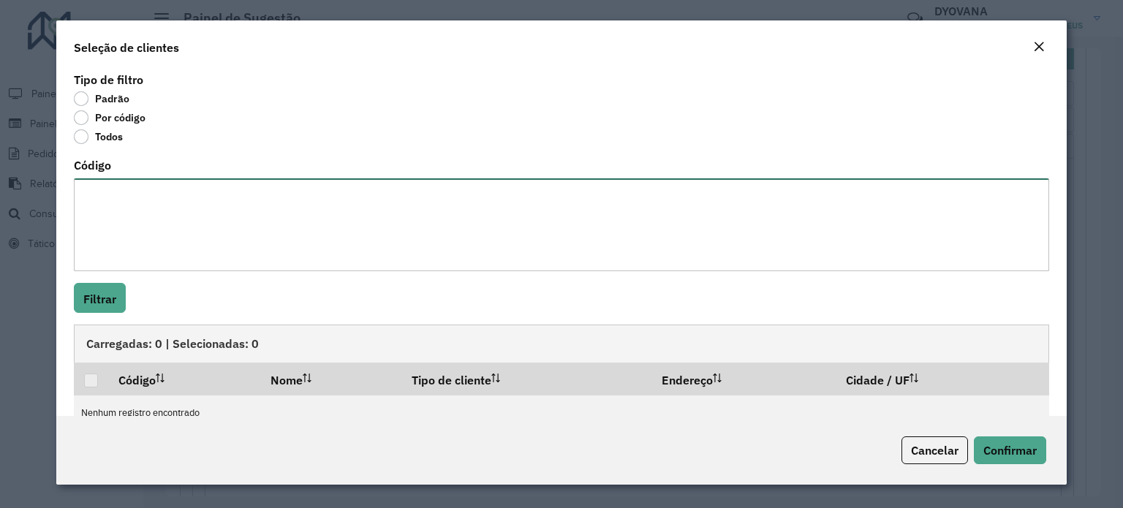
click at [120, 243] on textarea "Código" at bounding box center [561, 224] width 975 height 93
paste textarea "**** *** *****"
type textarea "**** *** *****"
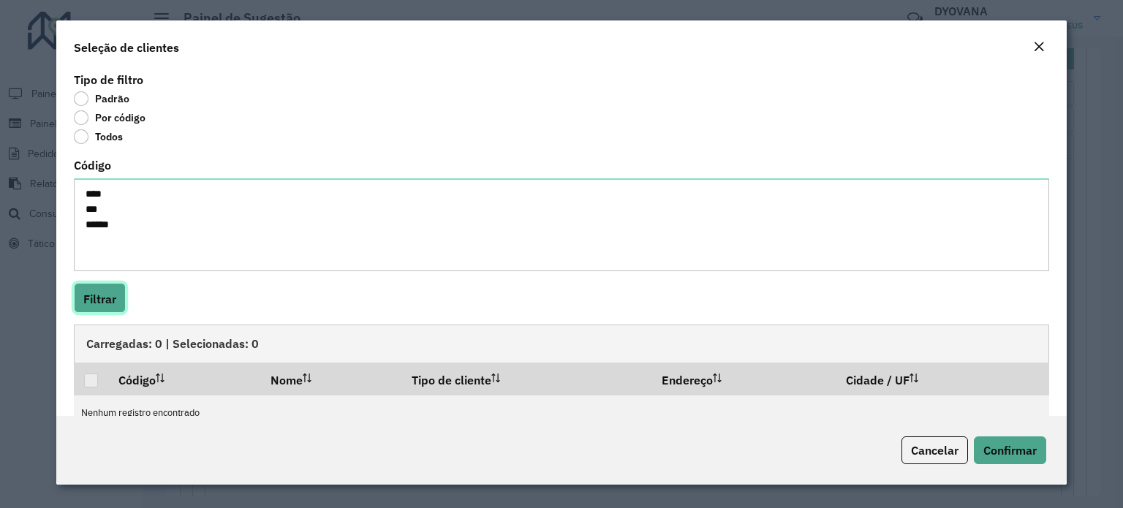
click at [97, 300] on font "Filtrar" at bounding box center [99, 299] width 33 height 15
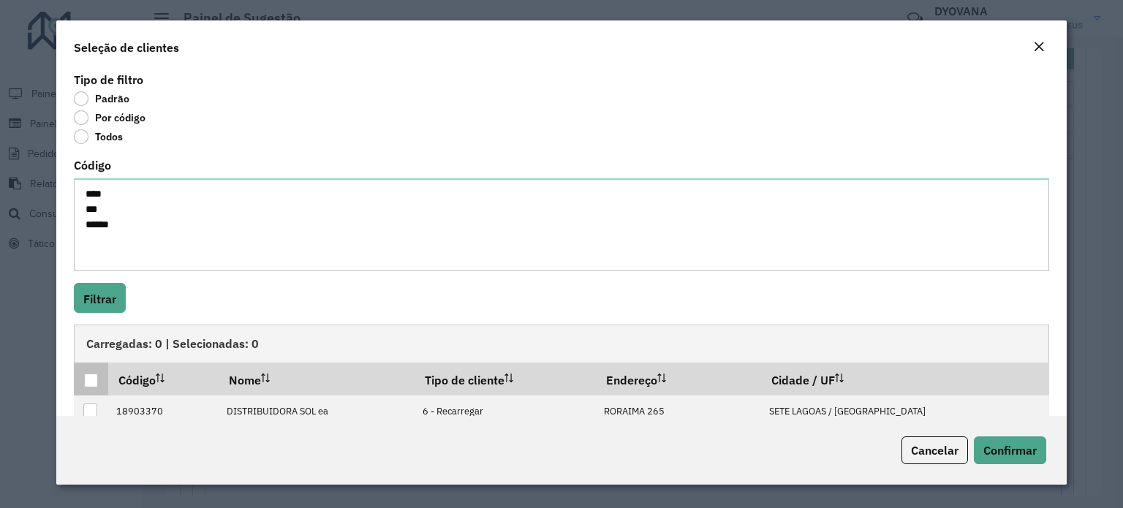
click at [93, 385] on div at bounding box center [91, 381] width 14 height 14
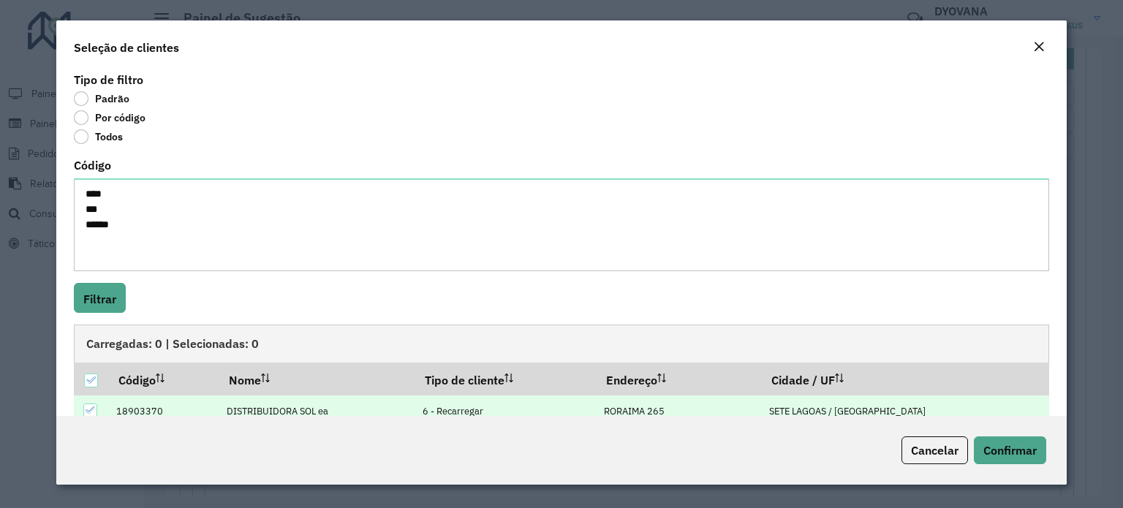
scroll to position [88, 0]
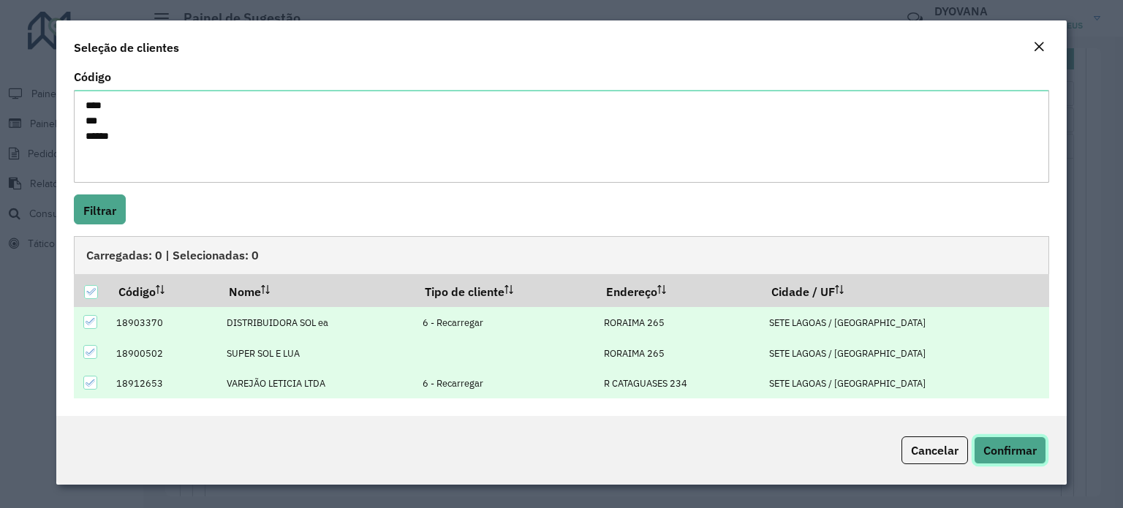
click at [1011, 443] on font "Confirmar" at bounding box center [1010, 450] width 53 height 15
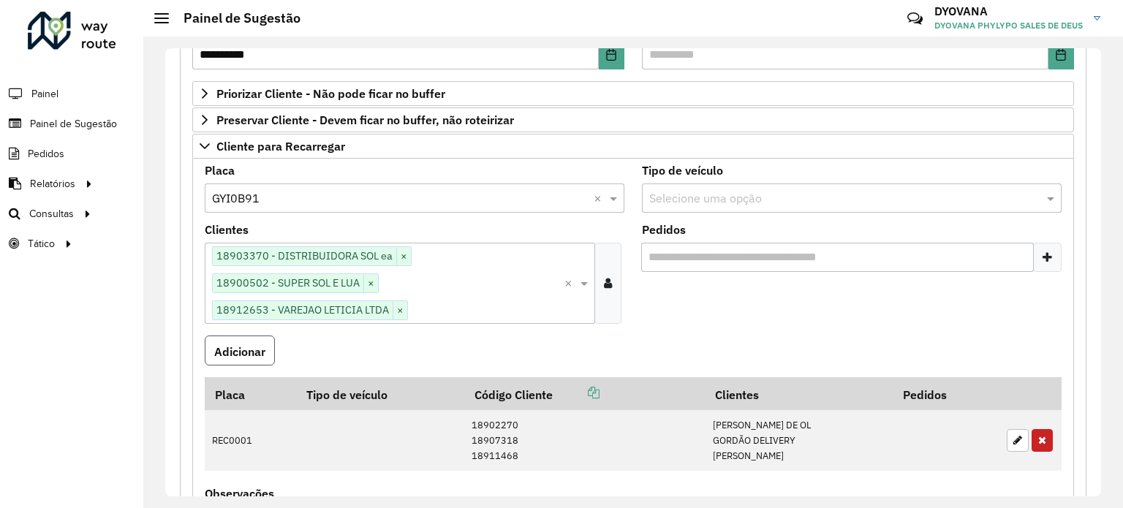
click at [235, 350] on font "Adicionar" at bounding box center [239, 351] width 51 height 15
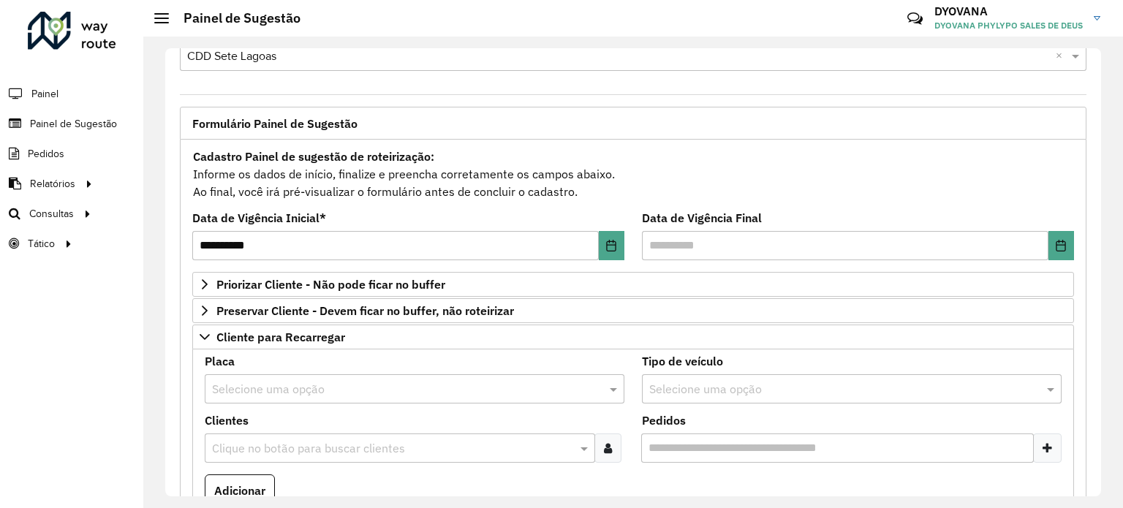
scroll to position [12, 0]
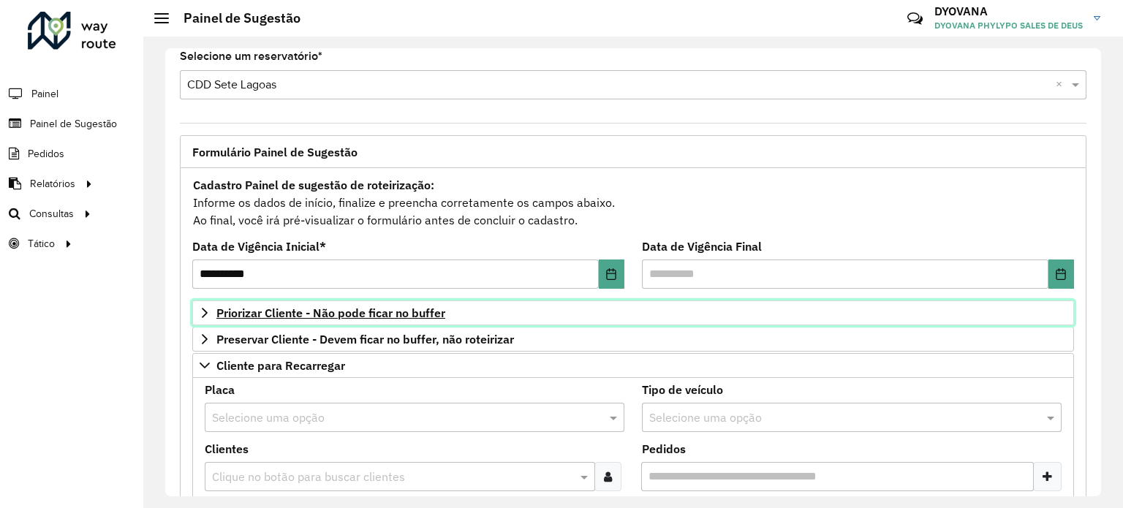
click at [368, 321] on link "Priorizar Cliente - Não pode ficar no buffer" at bounding box center [633, 313] width 882 height 25
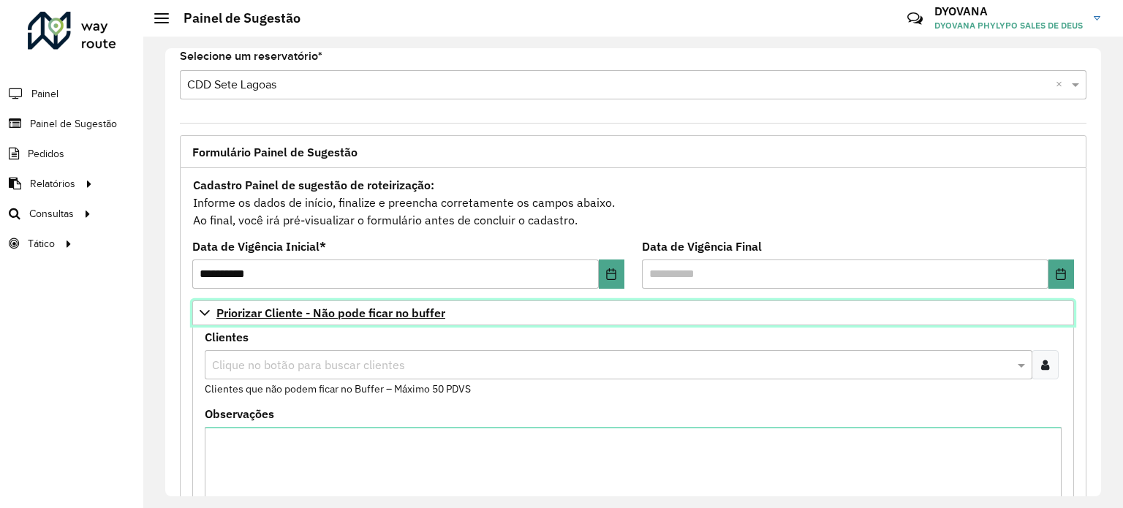
scroll to position [99, 0]
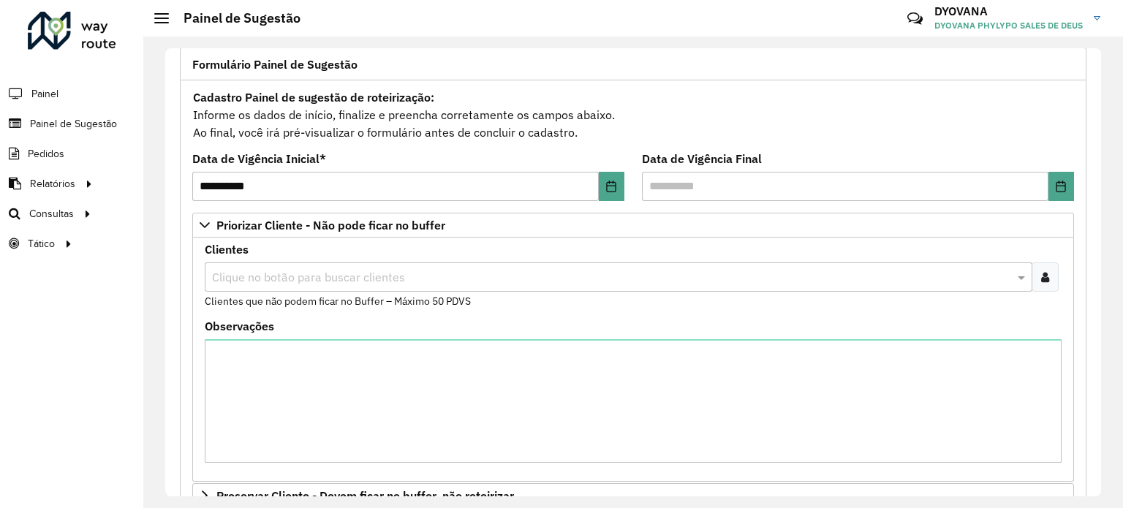
click at [1047, 270] on div at bounding box center [1045, 277] width 27 height 29
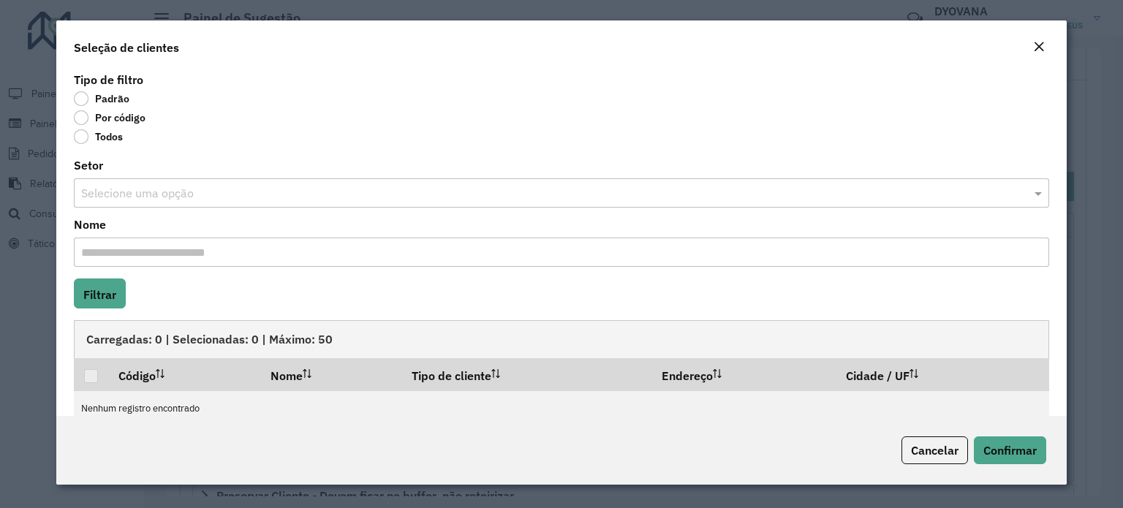
click at [79, 119] on label "Por código" at bounding box center [110, 117] width 72 height 15
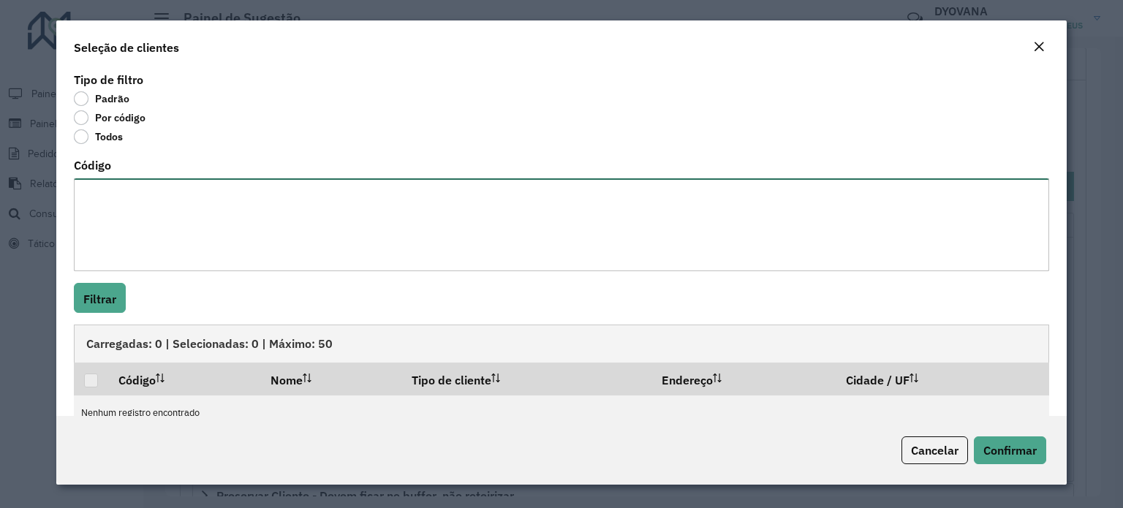
click at [143, 201] on textarea "Código" at bounding box center [561, 224] width 975 height 93
paste textarea "***** ***** **** **** **** **** ***** **** *** ***** **** ***** **** **** *****…"
type textarea "***** ***** **** **** **** **** ***** **** *** ***** **** ***** **** **** *****…"
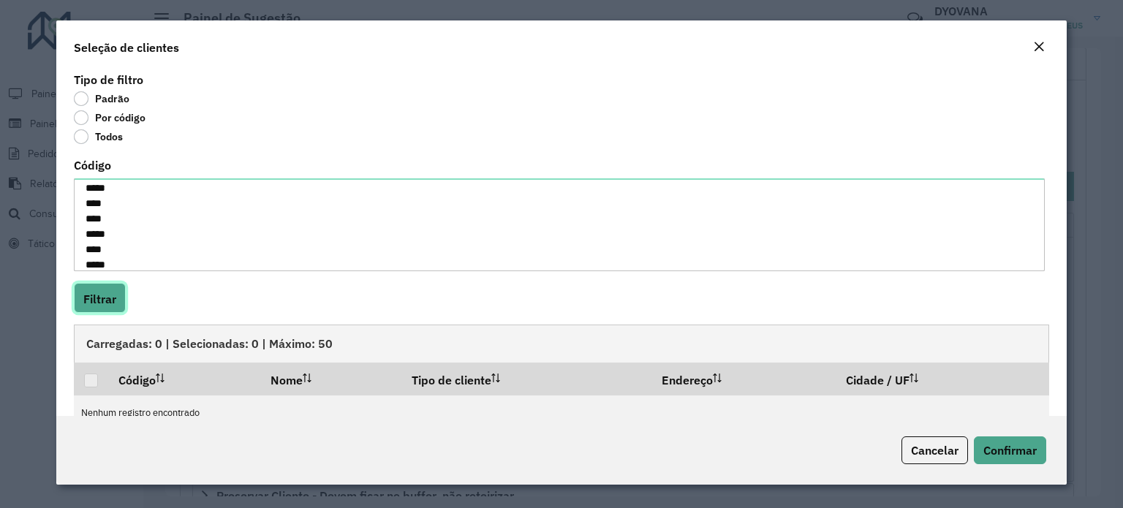
click at [97, 303] on font "Filtrar" at bounding box center [99, 299] width 33 height 15
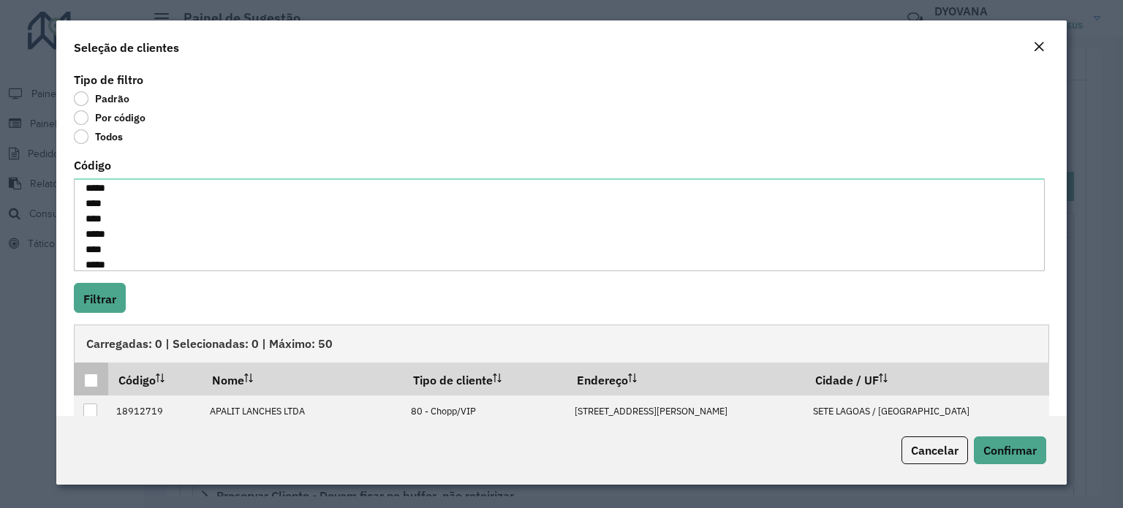
click at [94, 379] on div at bounding box center [91, 381] width 14 height 14
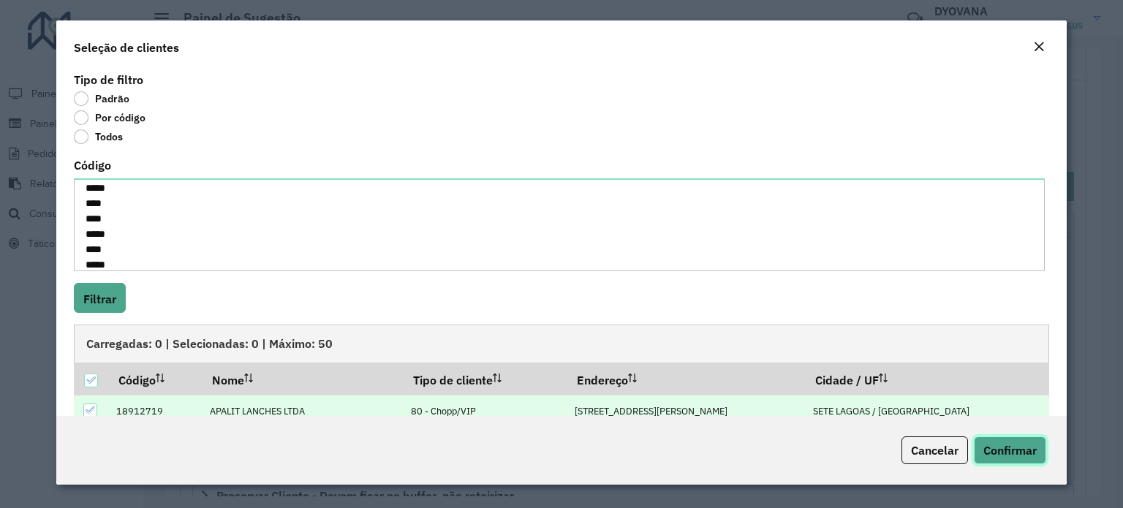
click at [1003, 437] on button "Confirmar" at bounding box center [1010, 451] width 72 height 28
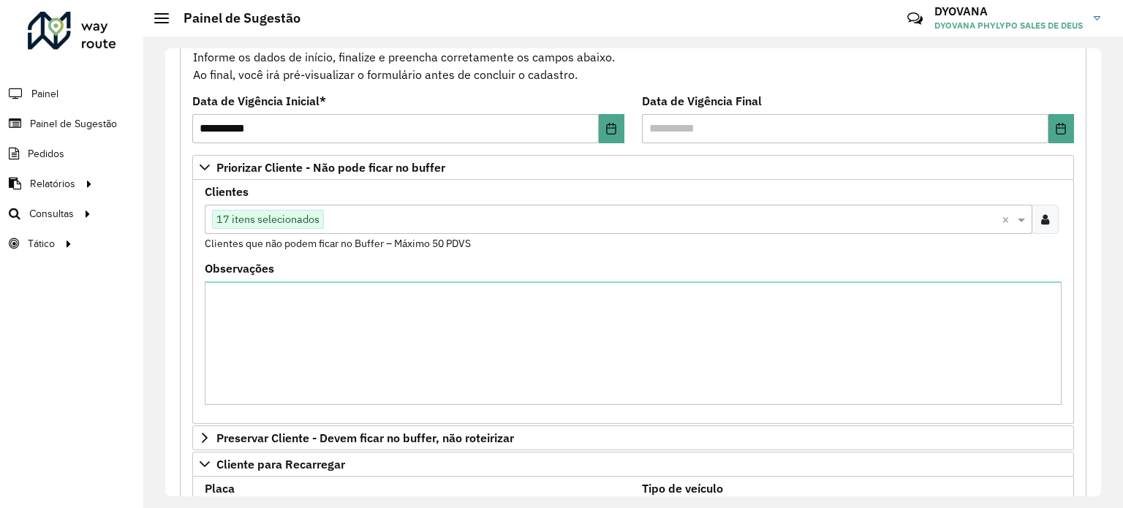
scroll to position [158, 0]
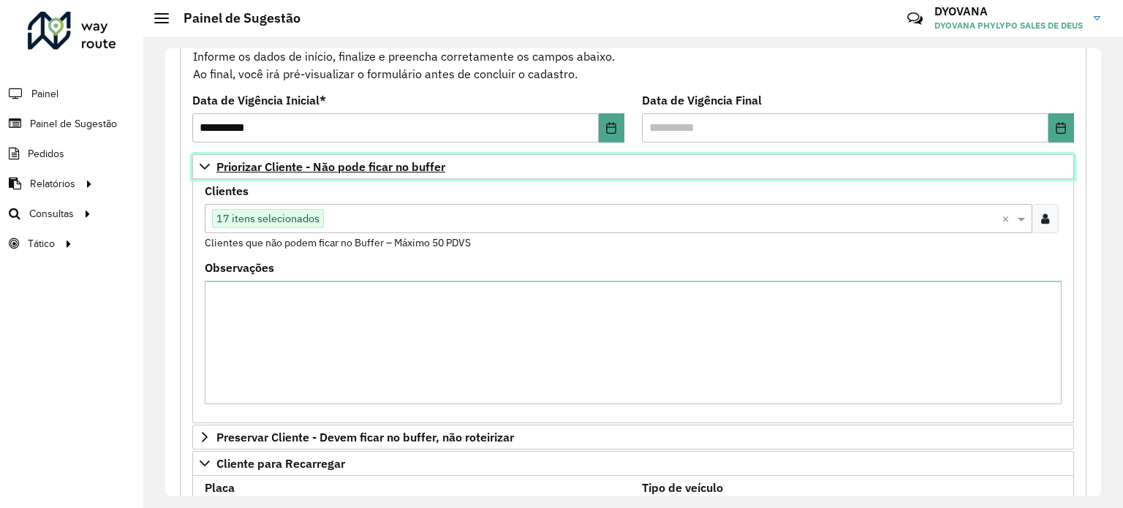
click at [415, 159] on font "Priorizar Cliente - Não pode ficar no buffer" at bounding box center [330, 166] width 229 height 15
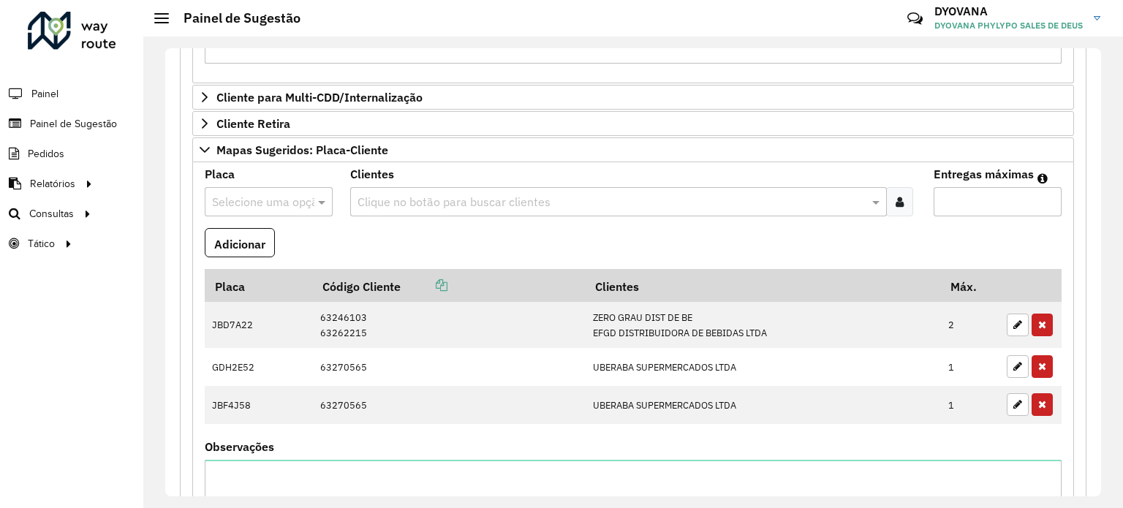
scroll to position [865, 0]
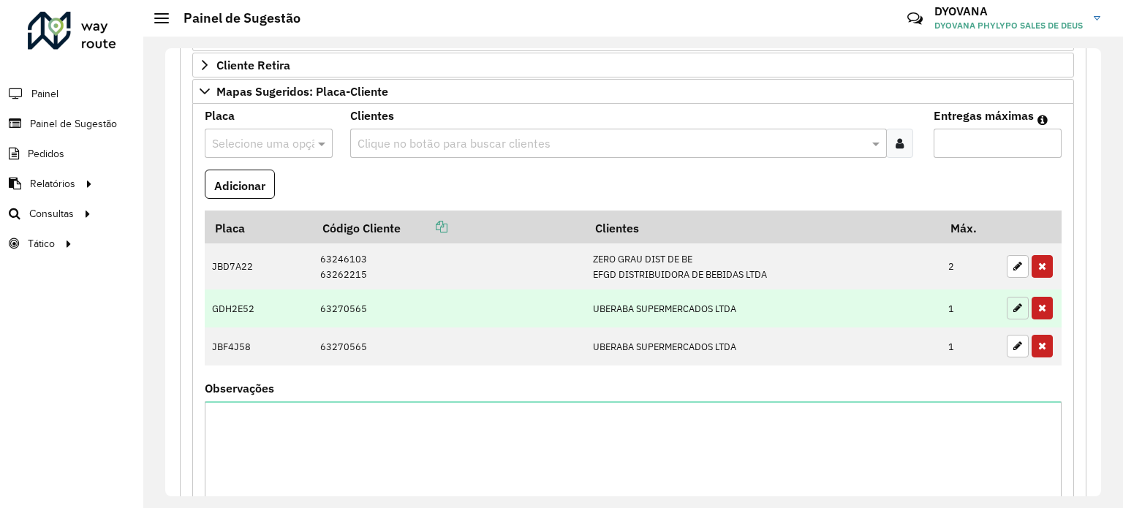
click at [1016, 307] on icon "button" at bounding box center [1018, 308] width 9 height 10
type input "*"
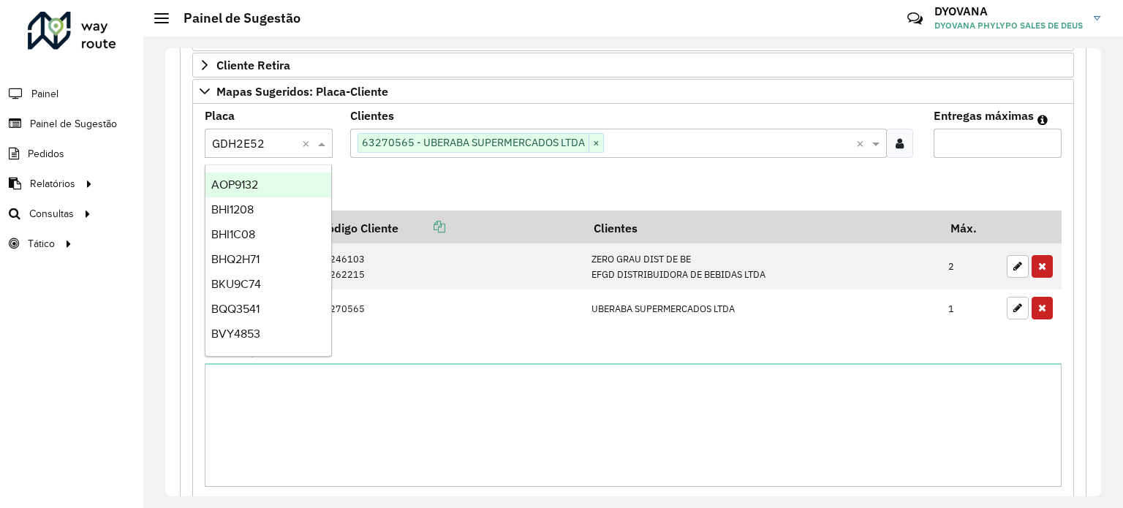
click at [243, 148] on input "text" at bounding box center [254, 144] width 84 height 18
type input "*"
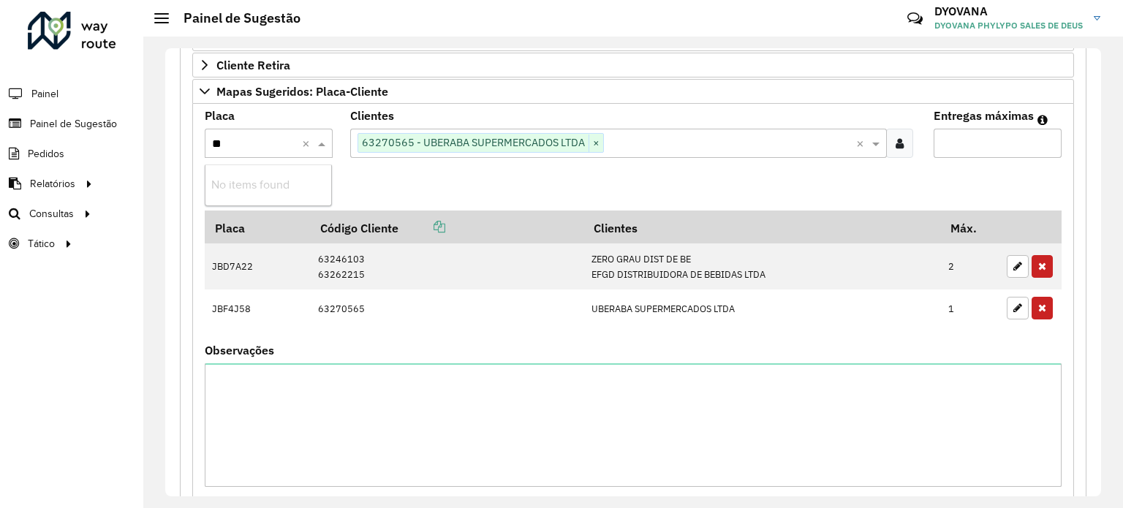
type input "*"
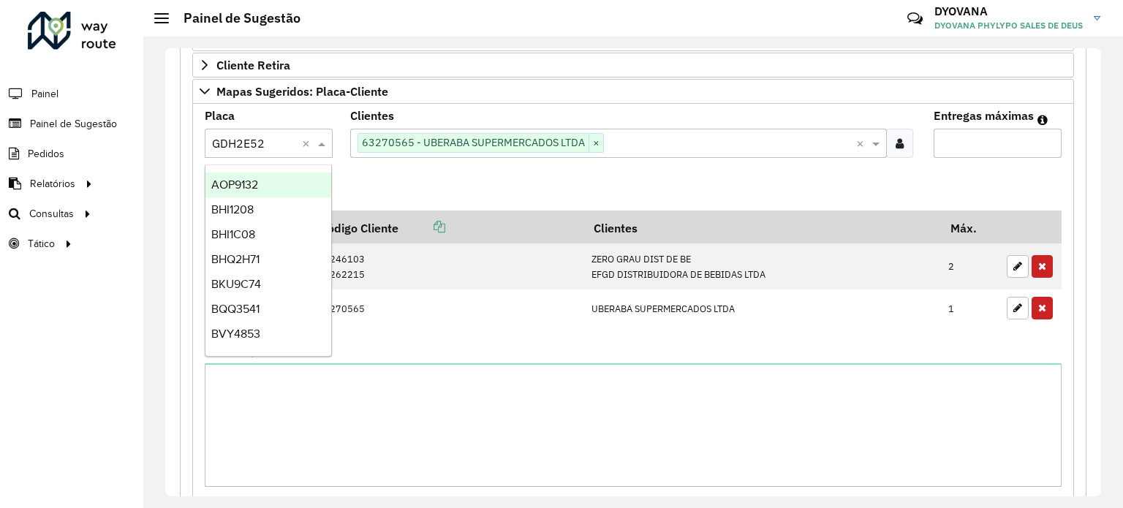
click at [412, 179] on formly-field "Adicionar" at bounding box center [633, 191] width 875 height 42
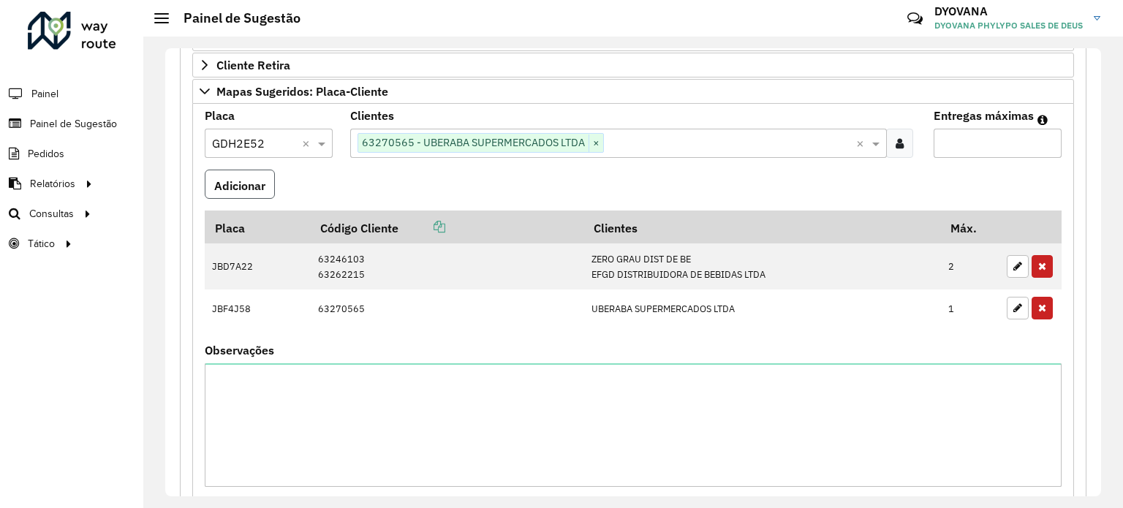
click at [254, 184] on font "Adicionar" at bounding box center [239, 185] width 51 height 15
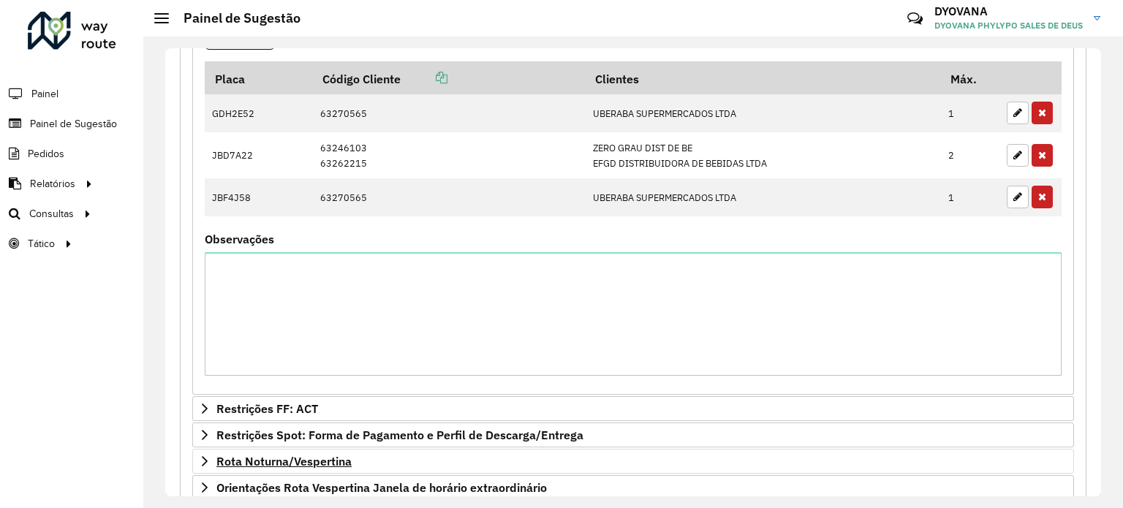
scroll to position [1157, 0]
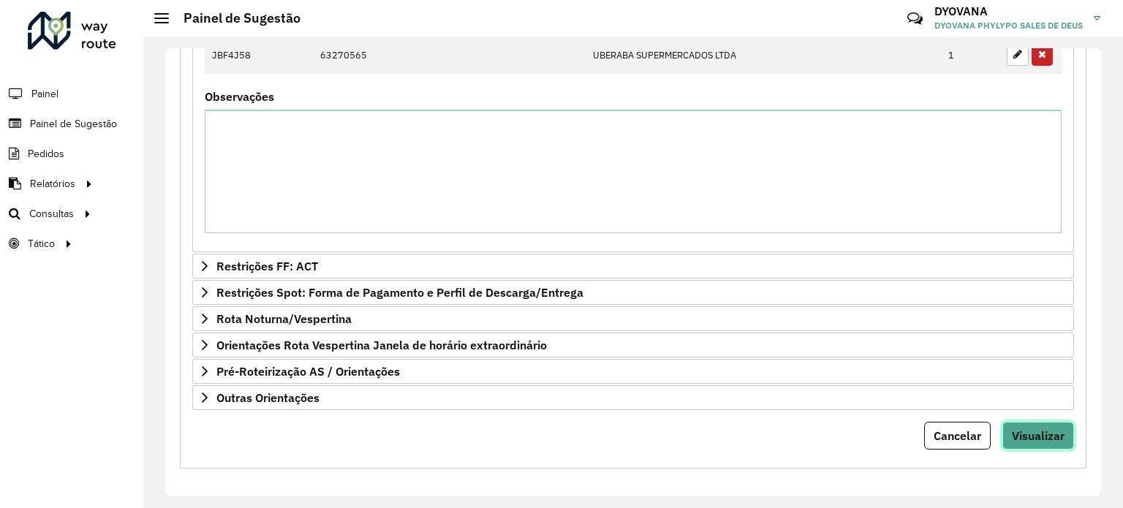
click at [1020, 429] on font "Visualizar" at bounding box center [1038, 436] width 53 height 15
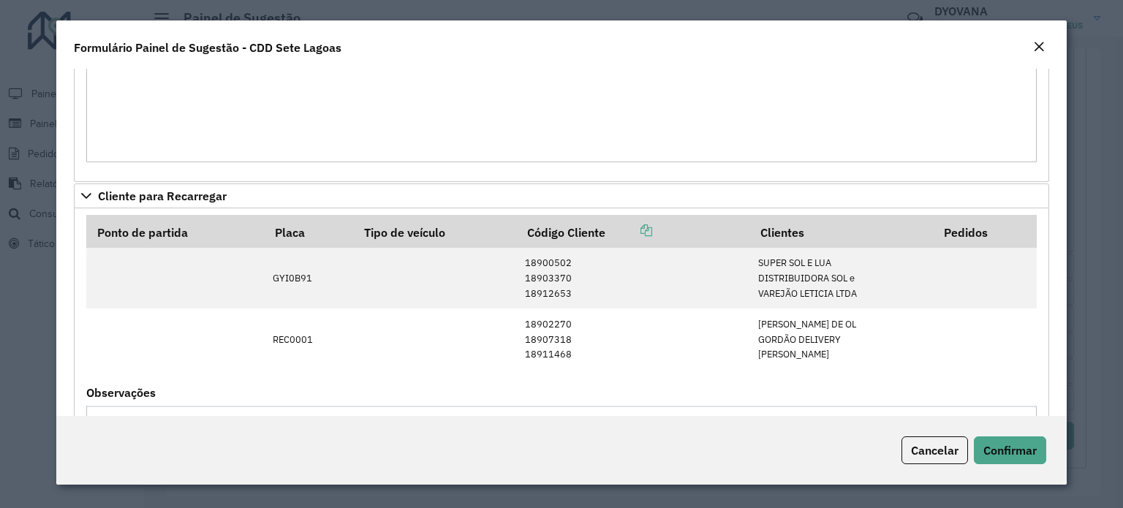
scroll to position [714, 0]
click at [997, 441] on button "Confirmar" at bounding box center [1010, 451] width 72 height 28
